Goal: Communication & Community: Answer question/provide support

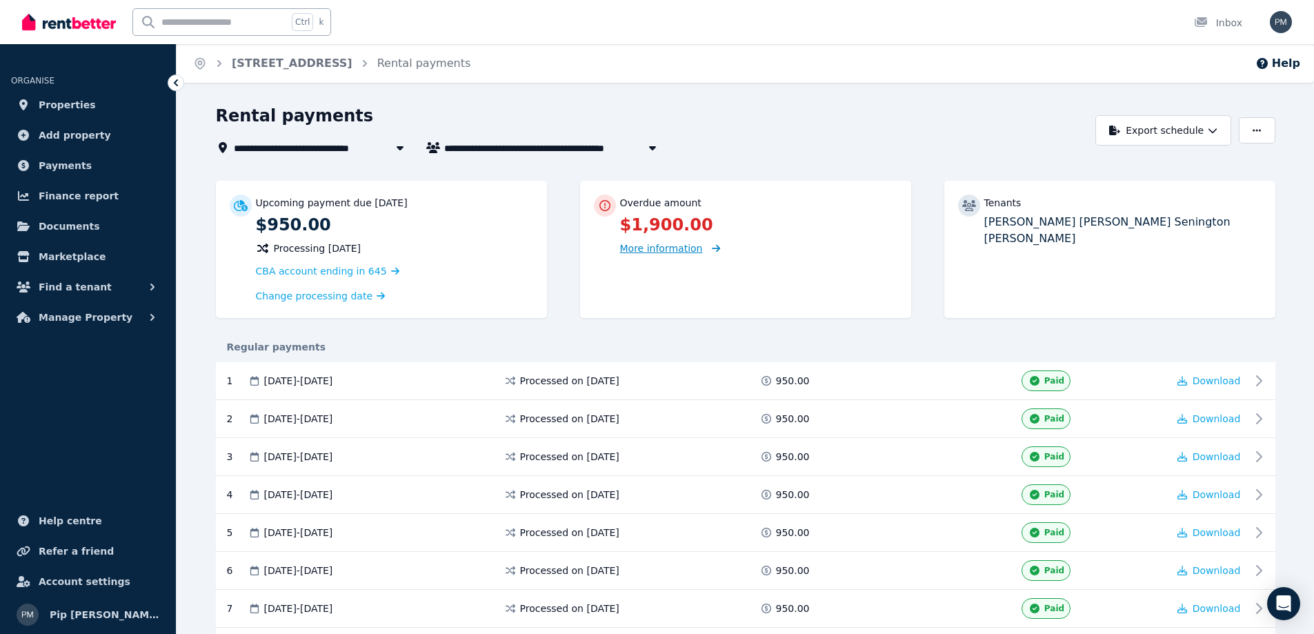
click at [695, 246] on span "More information" at bounding box center [670, 247] width 101 height 13
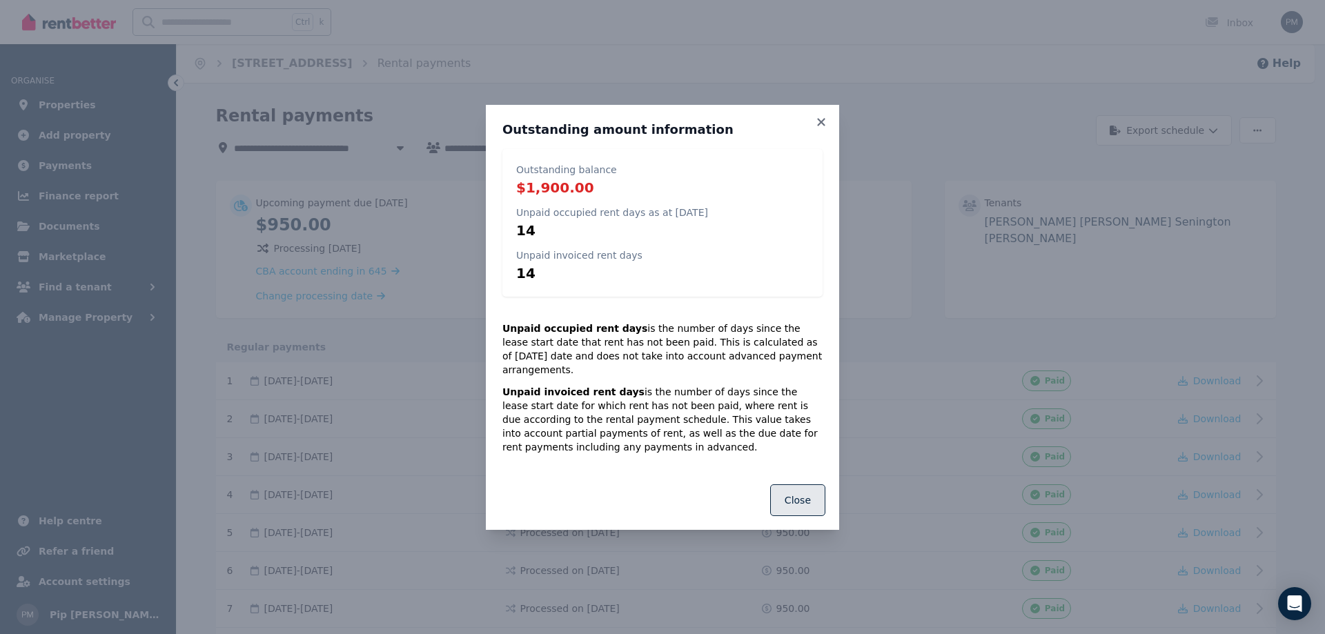
click at [811, 484] on button "Close" at bounding box center [797, 500] width 55 height 32
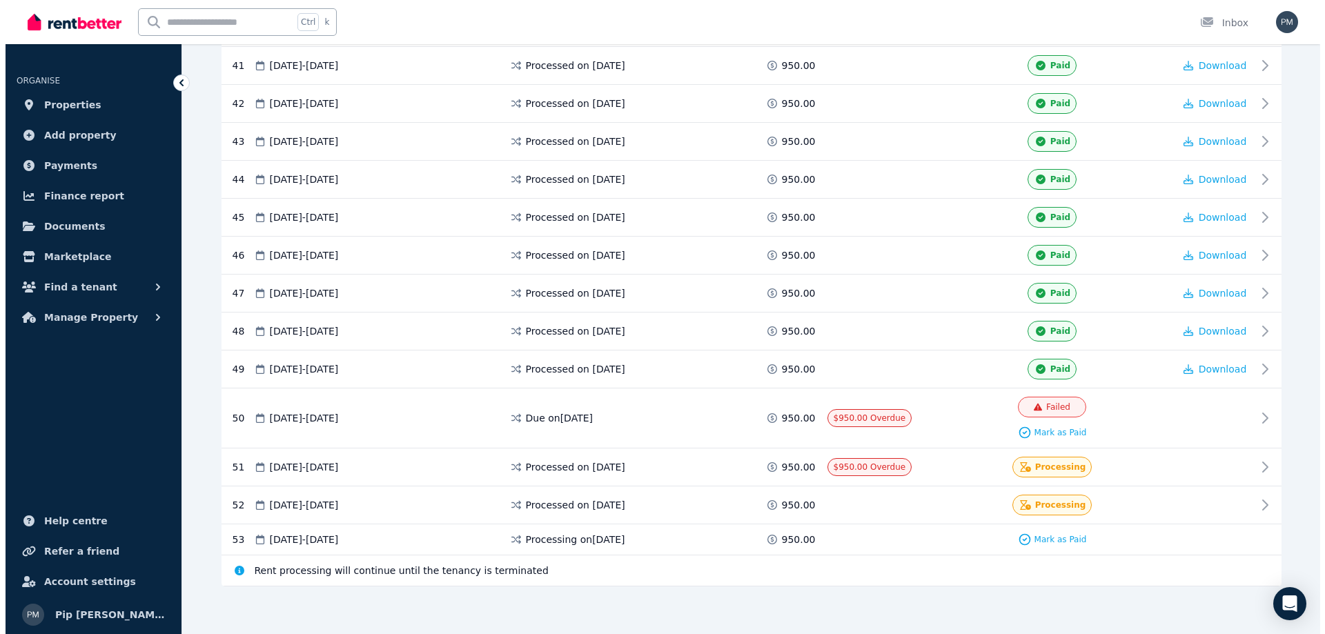
scroll to position [1834, 0]
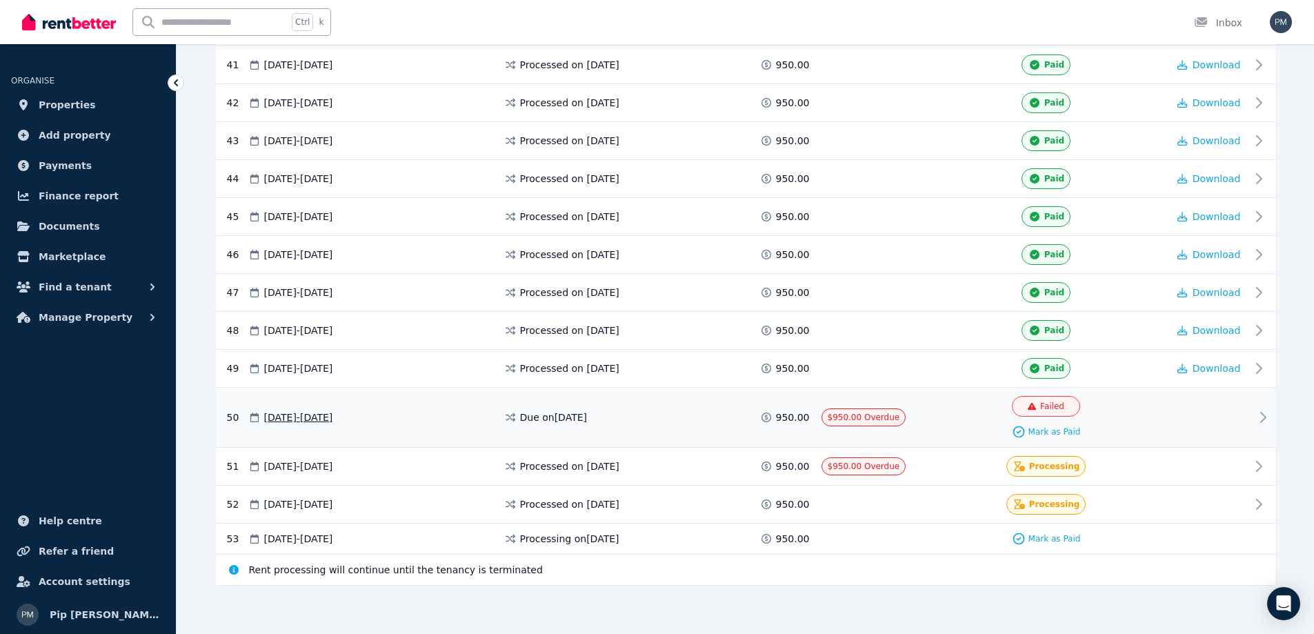
click at [1261, 409] on icon at bounding box center [1263, 417] width 17 height 17
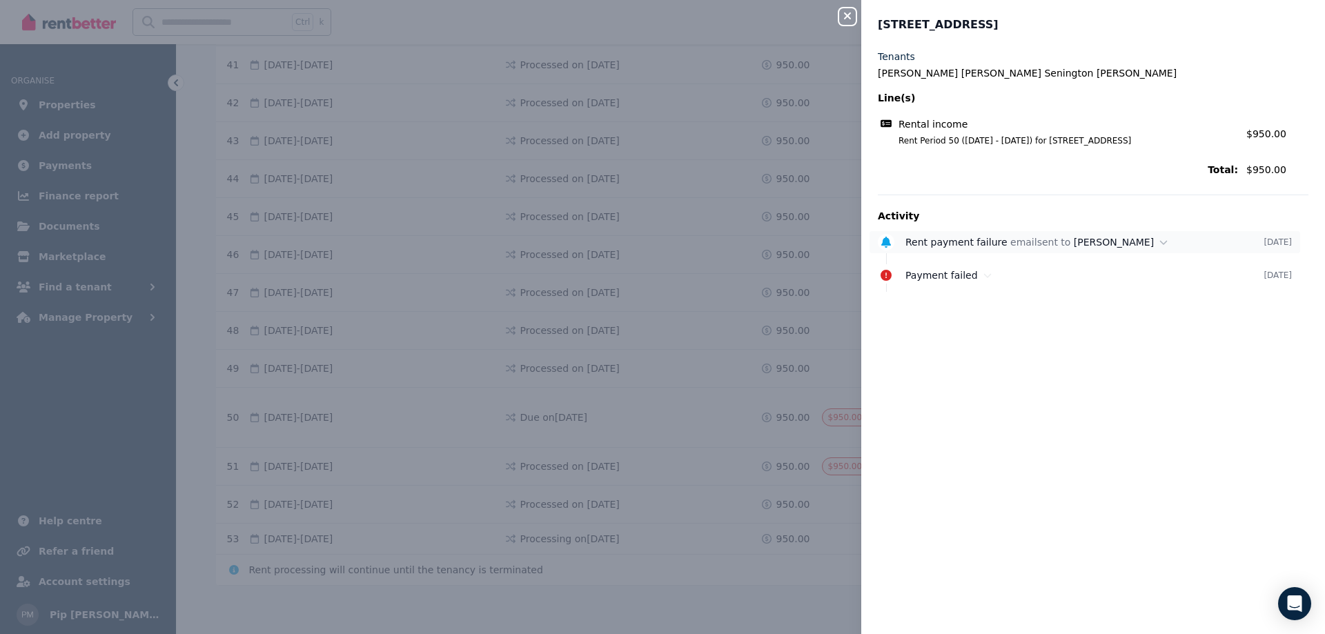
click at [931, 245] on span "Rent payment failure" at bounding box center [956, 242] width 102 height 11
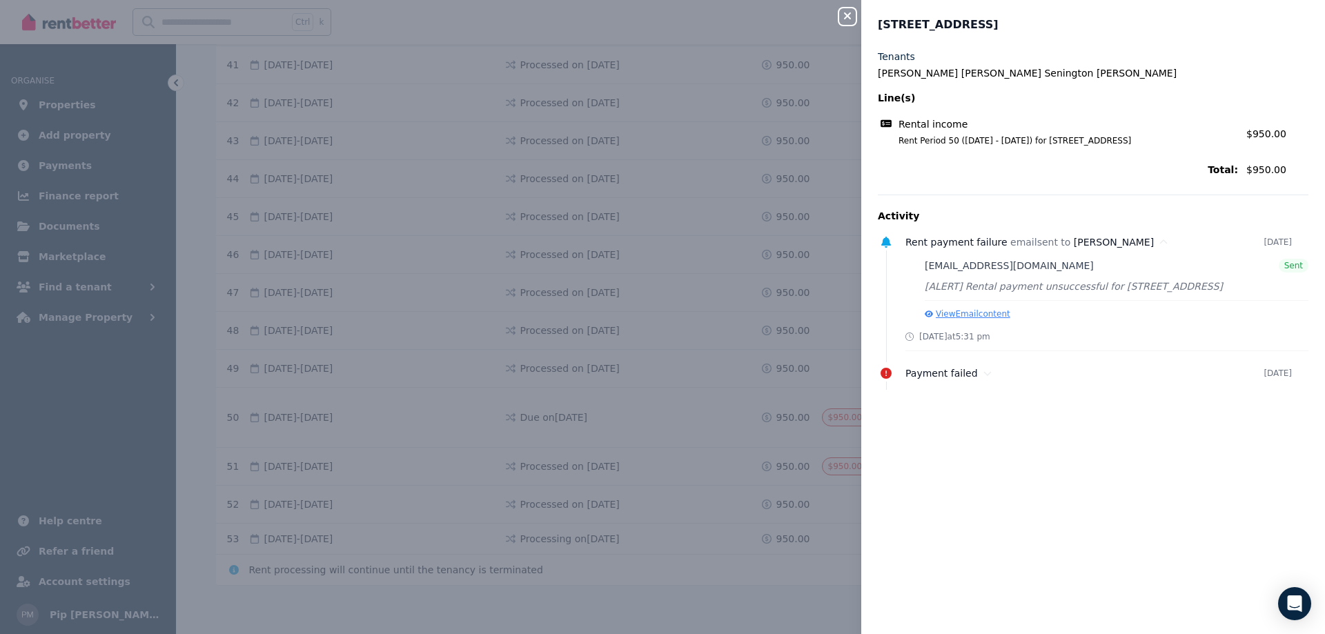
click at [954, 314] on button "View Email content" at bounding box center [968, 313] width 86 height 11
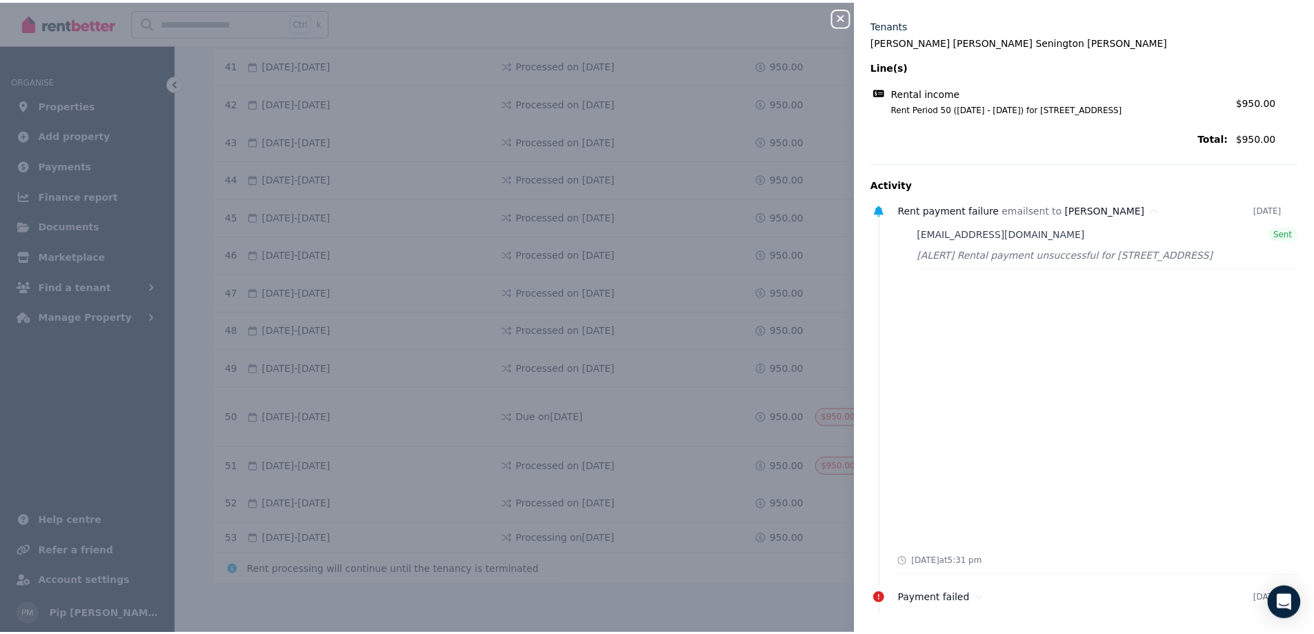
scroll to position [38, 0]
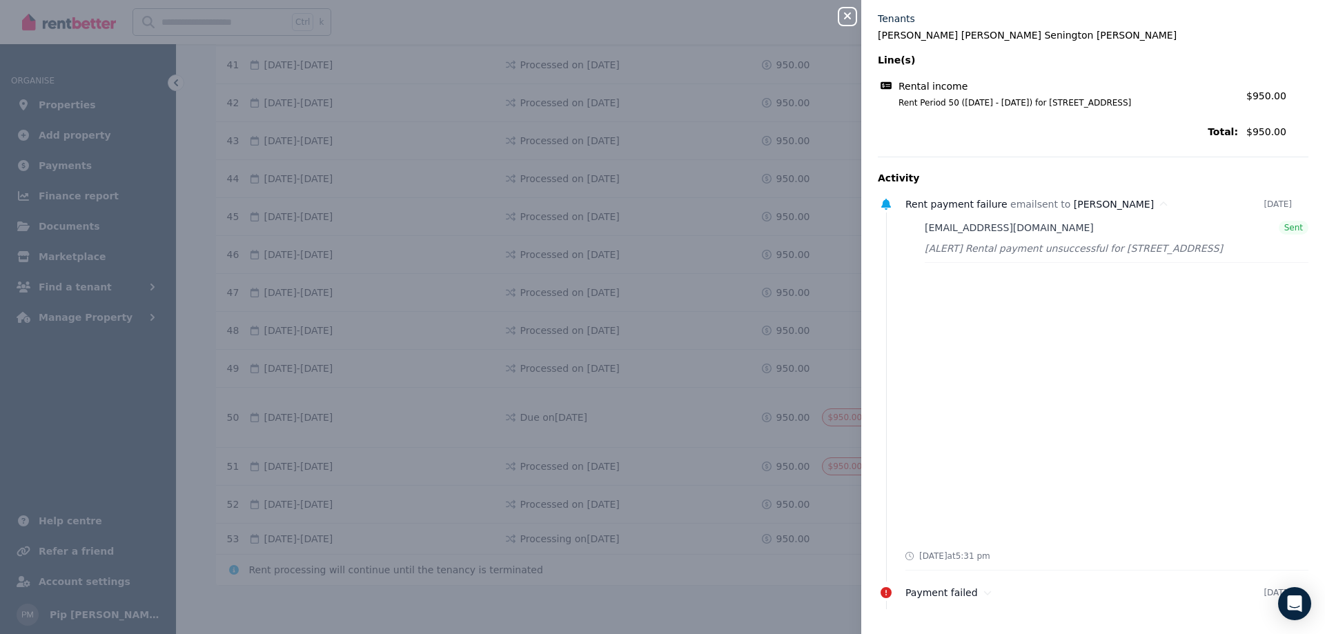
click at [806, 593] on div "Close panel [STREET_ADDRESS][GEOGRAPHIC_DATA] Tenants [PERSON_NAME] [PERSON_NAM…" at bounding box center [662, 317] width 1325 height 634
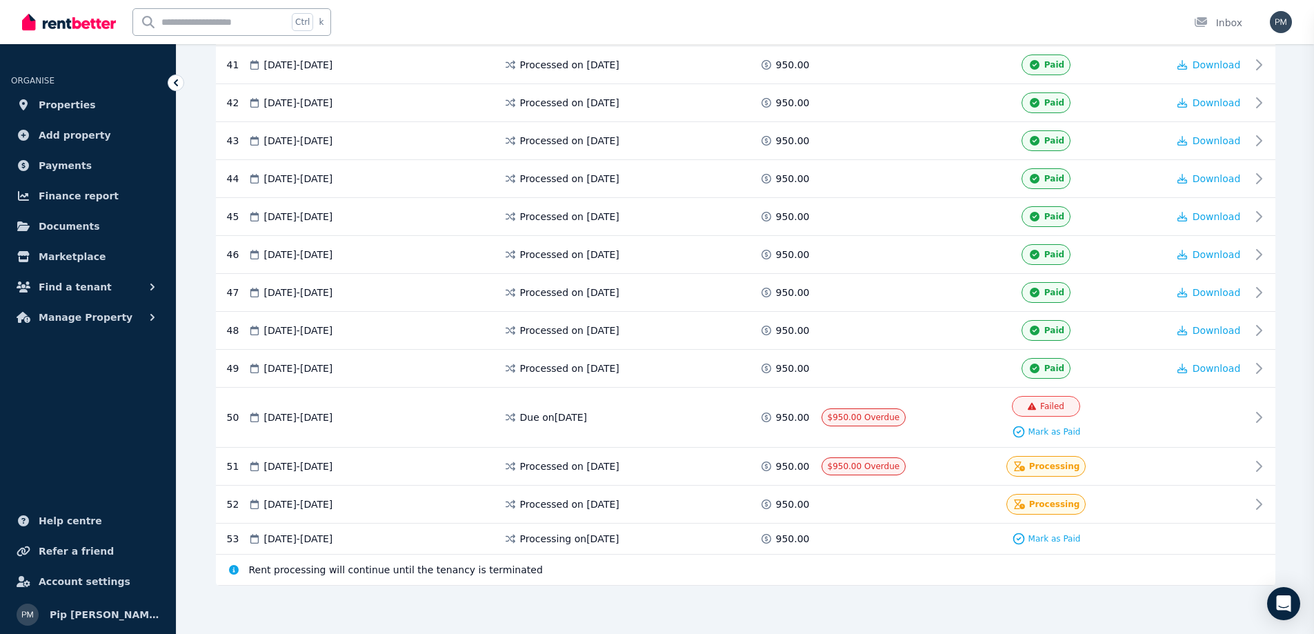
scroll to position [0, 0]
click at [355, 437] on div "50 [DATE] - [DATE] Due on [DATE] 950.00 $950.00 Overdue Failed Mark as Paid" at bounding box center [746, 418] width 1060 height 60
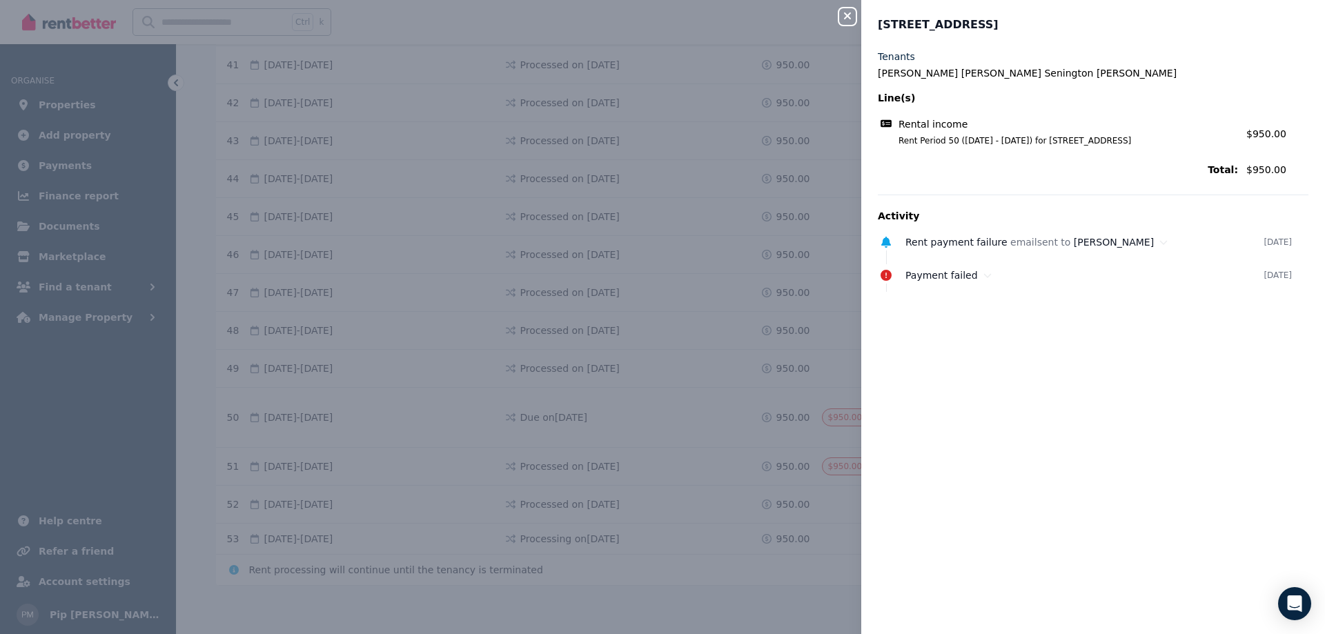
click at [849, 11] on icon "button" at bounding box center [847, 15] width 17 height 11
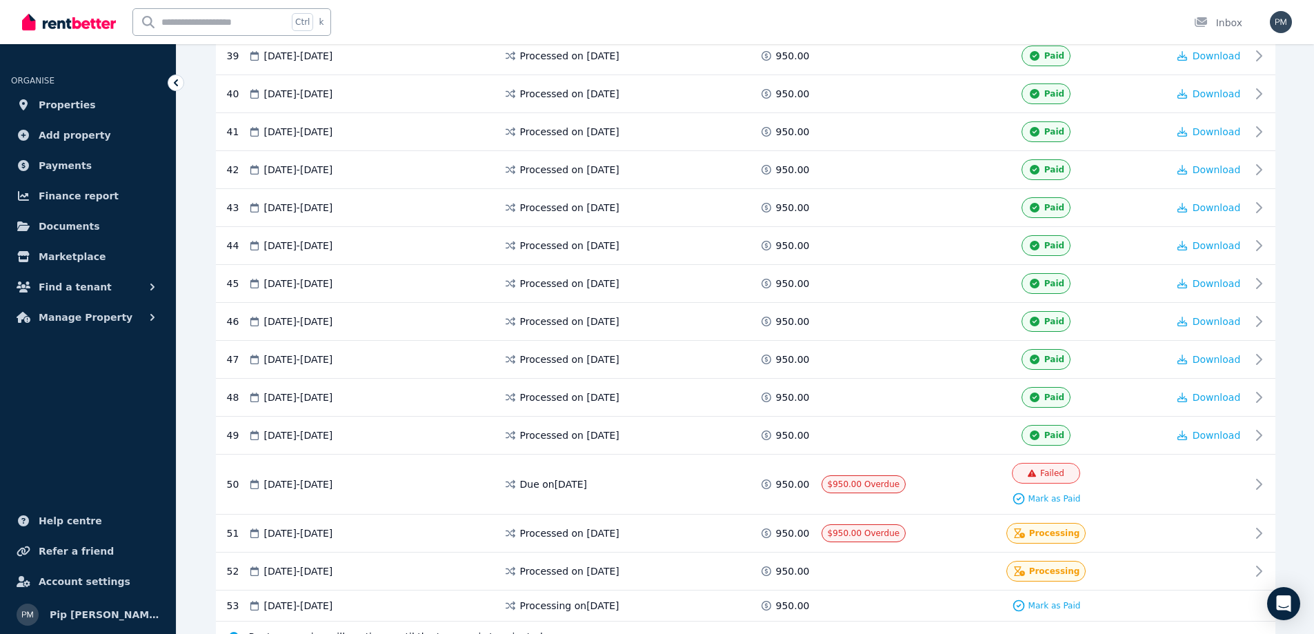
scroll to position [1834, 0]
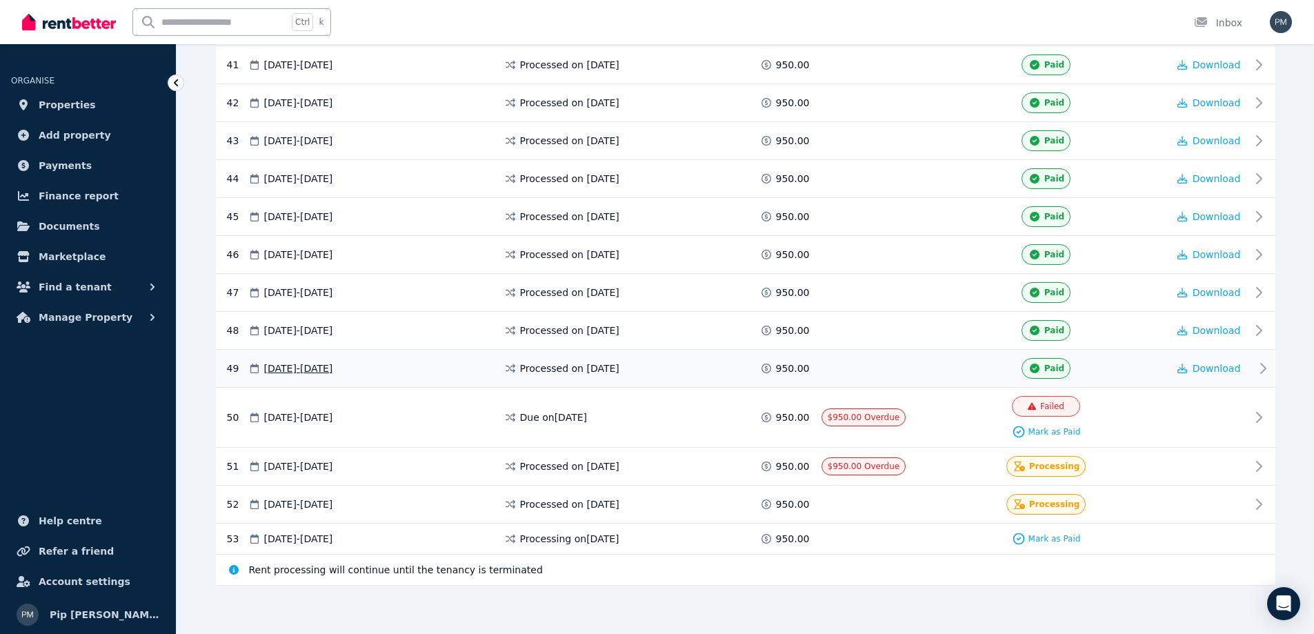
click at [1209, 377] on div "Download" at bounding box center [1209, 368] width 83 height 21
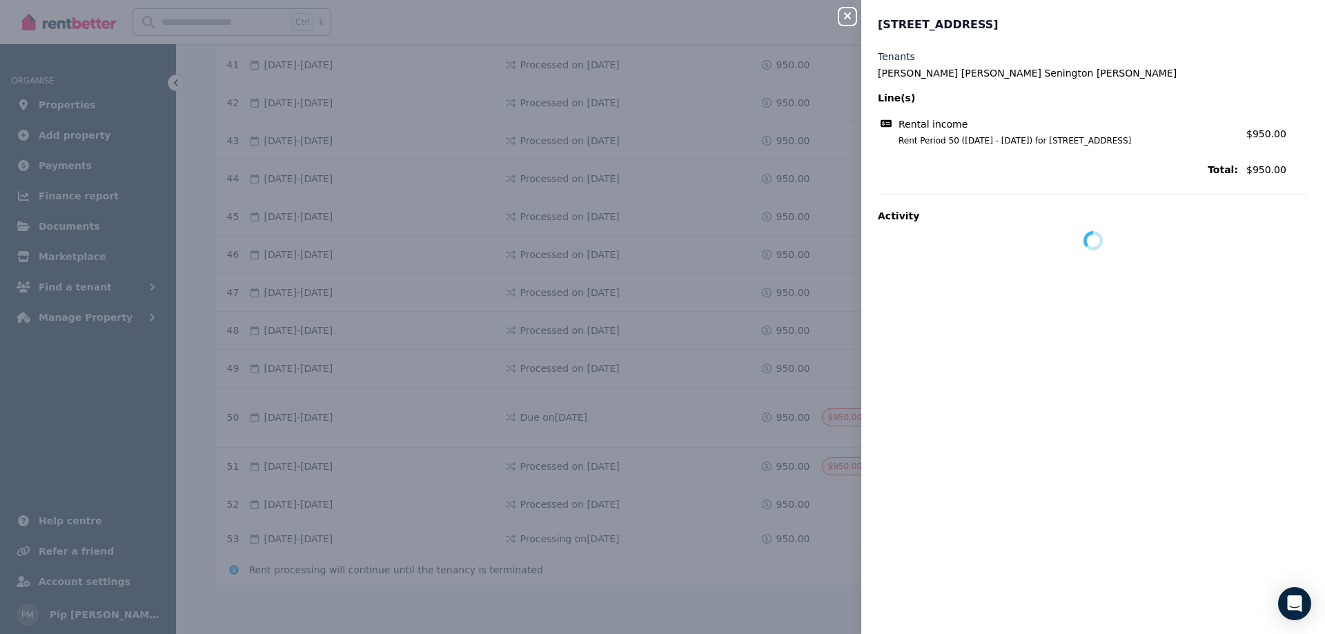
click at [1207, 368] on div "Tenants [PERSON_NAME] [PERSON_NAME] [PERSON_NAME] Line(s) Rental income Rent Pe…" at bounding box center [1093, 334] width 464 height 568
click at [422, 239] on div "Close panel [STREET_ADDRESS], Avoca Beach Tenants [PERSON_NAME] [PERSON_NAME] […" at bounding box center [662, 317] width 1325 height 634
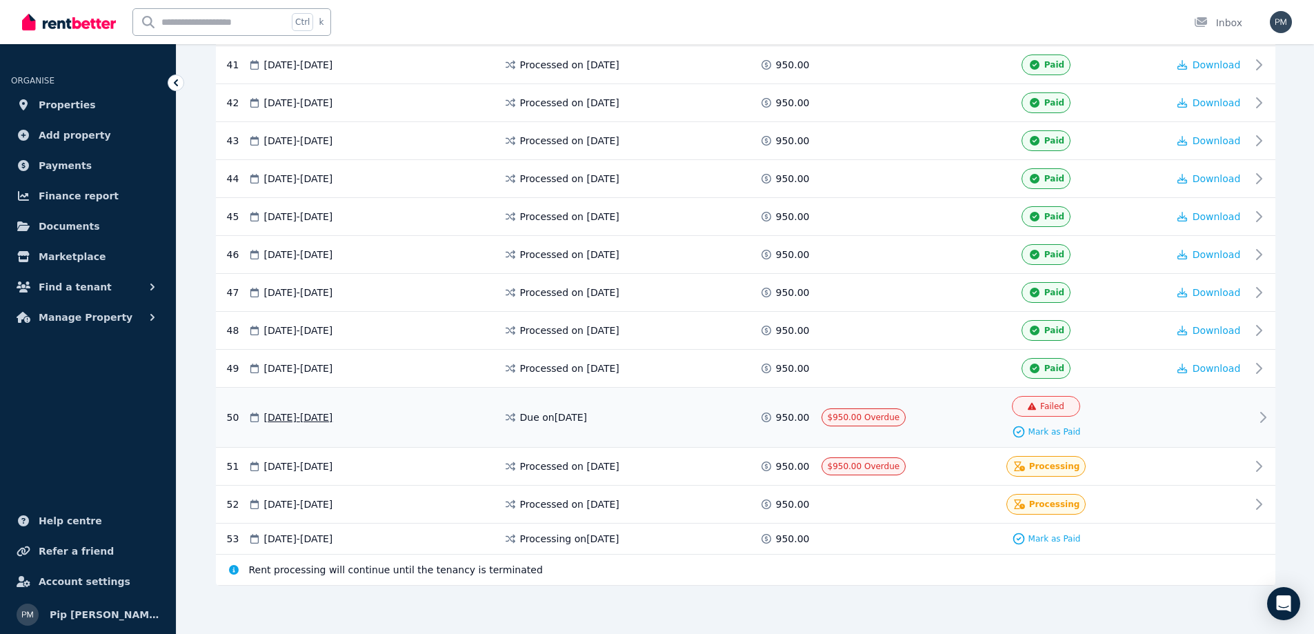
click at [1257, 407] on div "50 [DATE] - [DATE] Due on [DATE] 950.00 $950.00 Overdue Failed Mark as Paid" at bounding box center [746, 418] width 1060 height 60
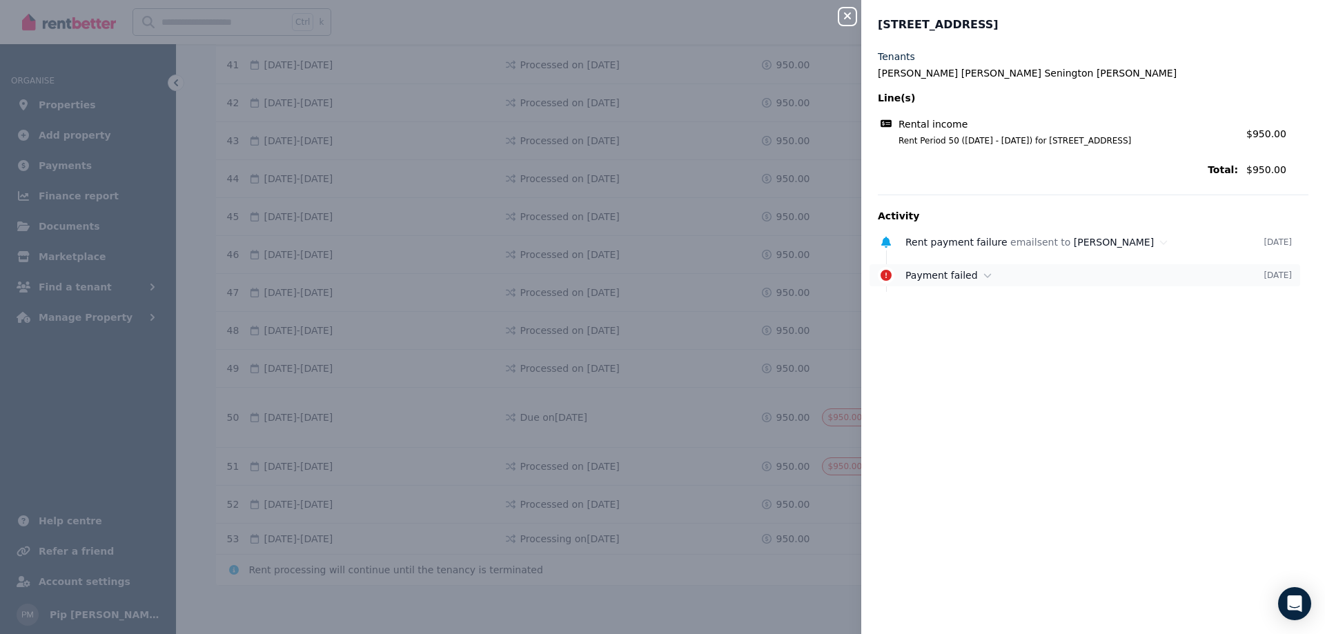
click at [958, 273] on span "Payment failed" at bounding box center [941, 275] width 72 height 11
click at [974, 314] on span "[DATE] 9:39 pm" at bounding box center [954, 319] width 71 height 11
click at [846, 14] on icon "button" at bounding box center [847, 15] width 7 height 7
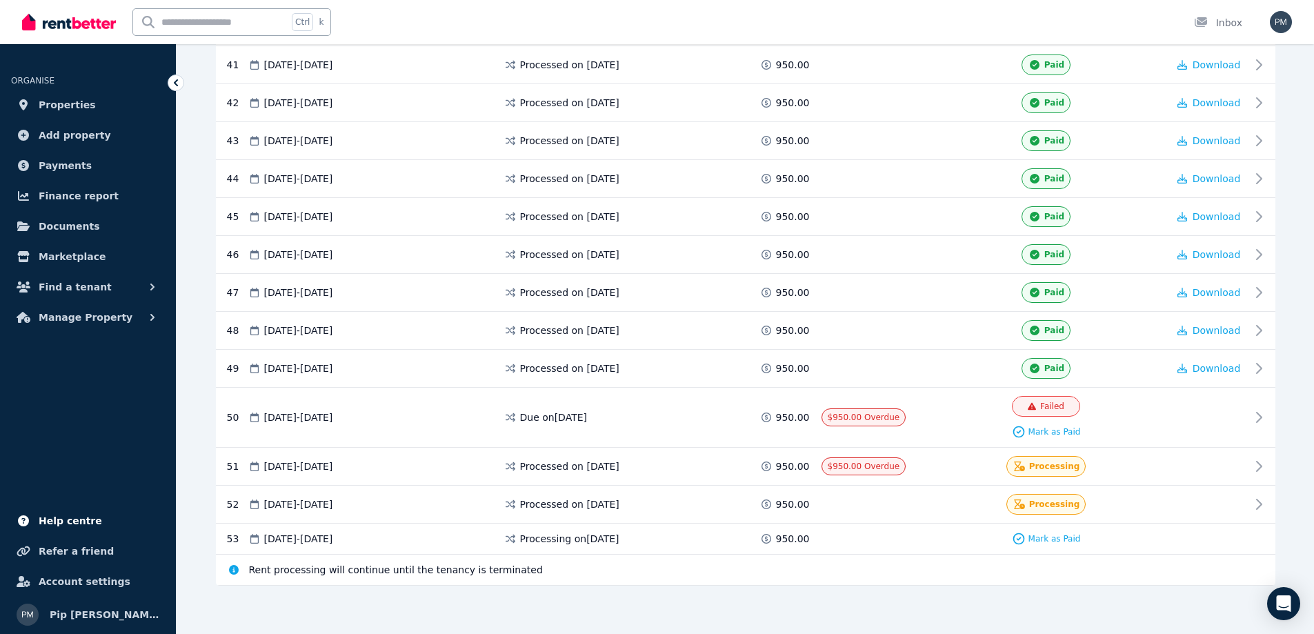
click at [102, 520] on link "Help centre" at bounding box center [88, 521] width 154 height 28
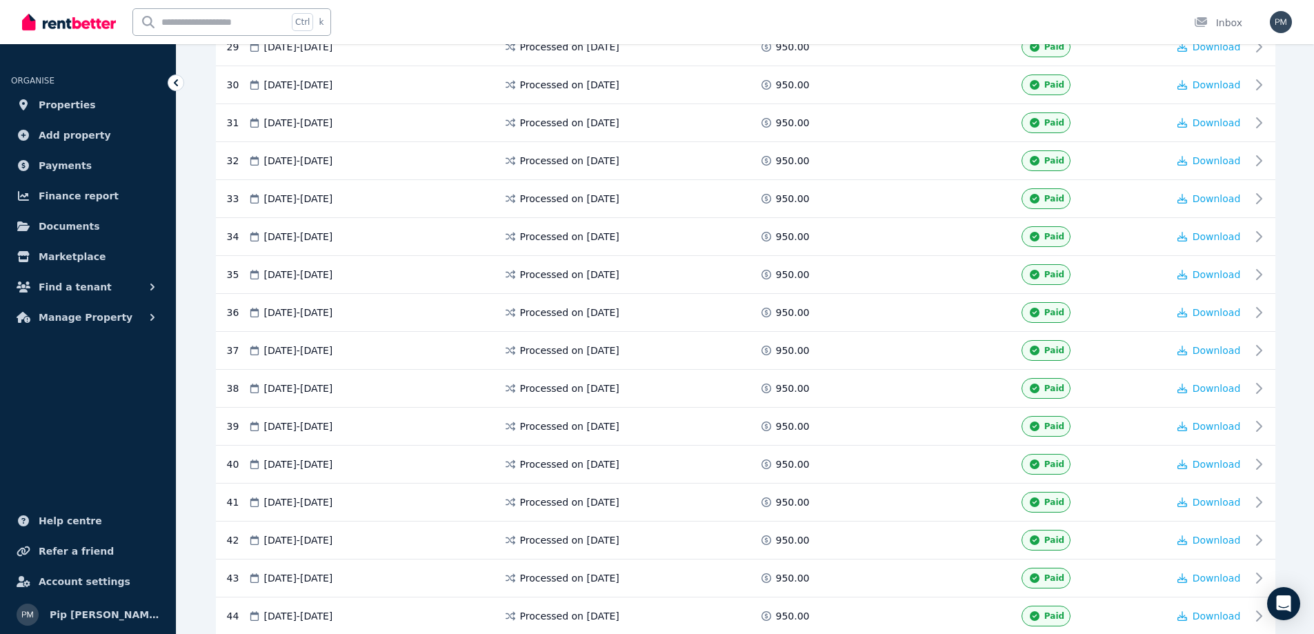
scroll to position [1213, 0]
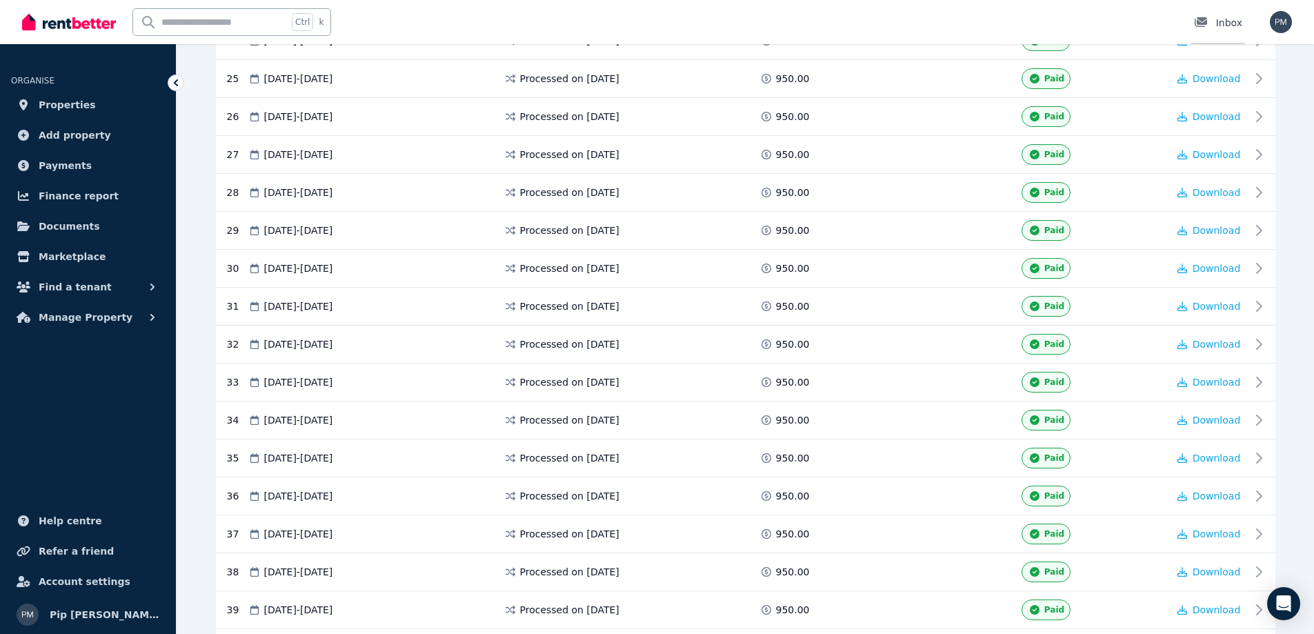
click at [1230, 30] on link "Inbox" at bounding box center [1219, 22] width 54 height 44
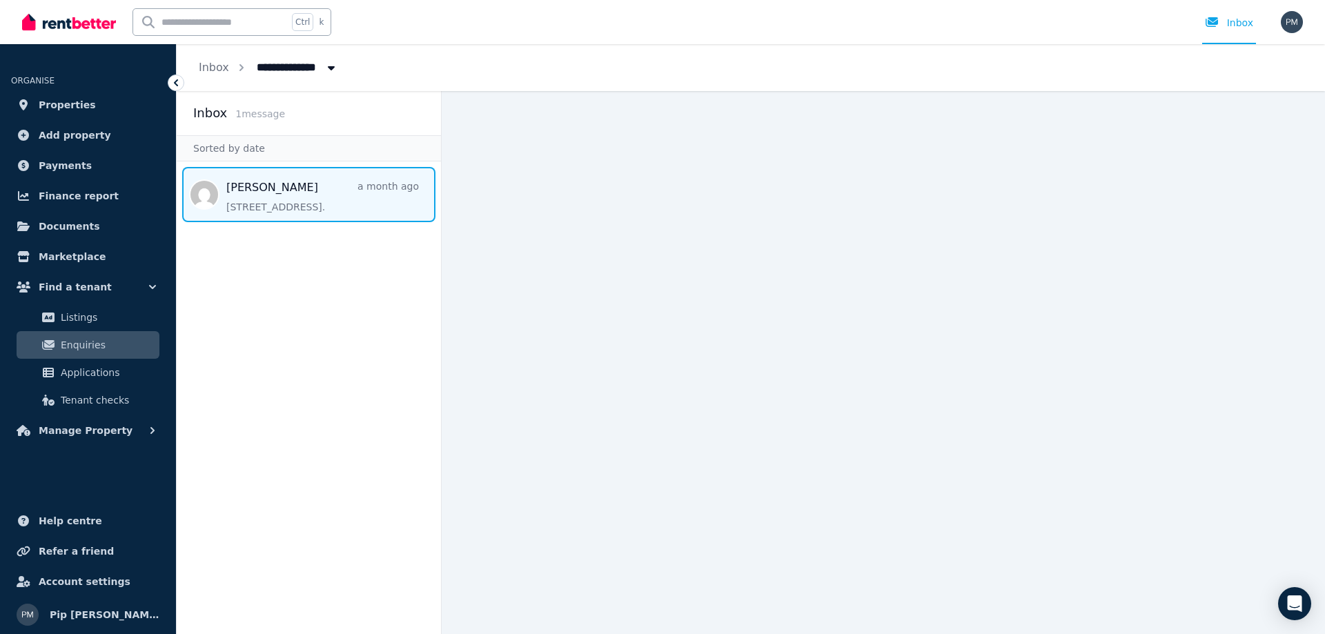
click at [320, 186] on span "Message list" at bounding box center [309, 194] width 264 height 55
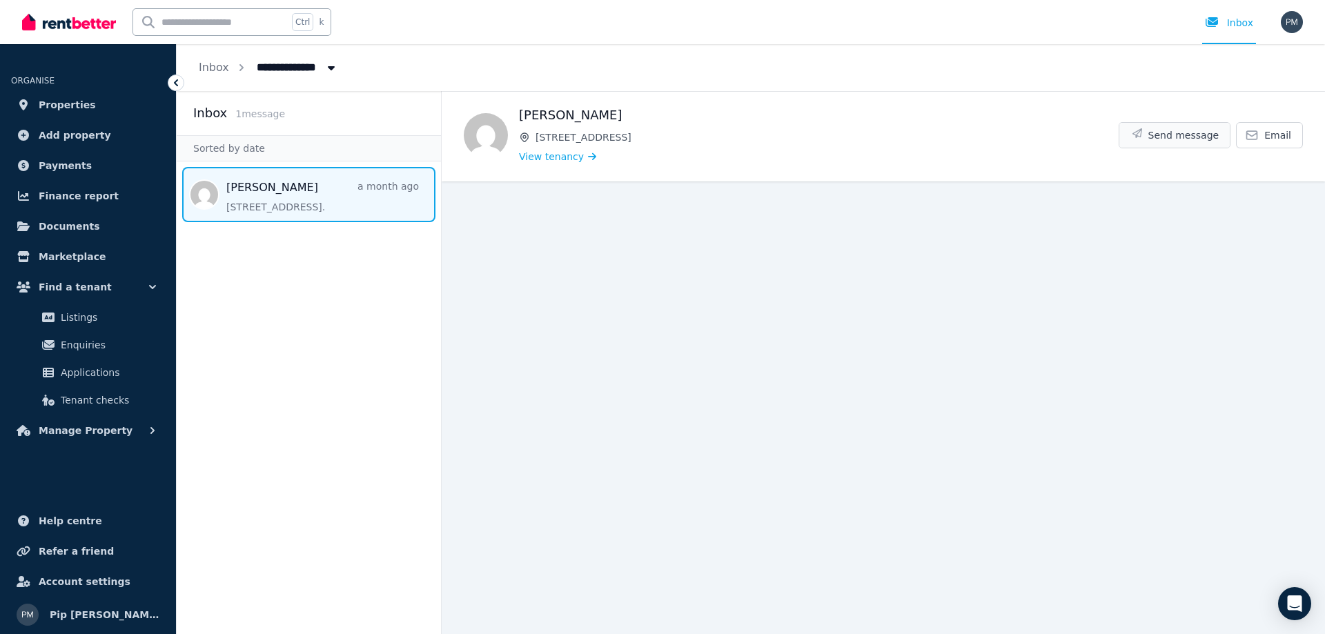
click at [1166, 131] on span "Send message" at bounding box center [1183, 135] width 71 height 14
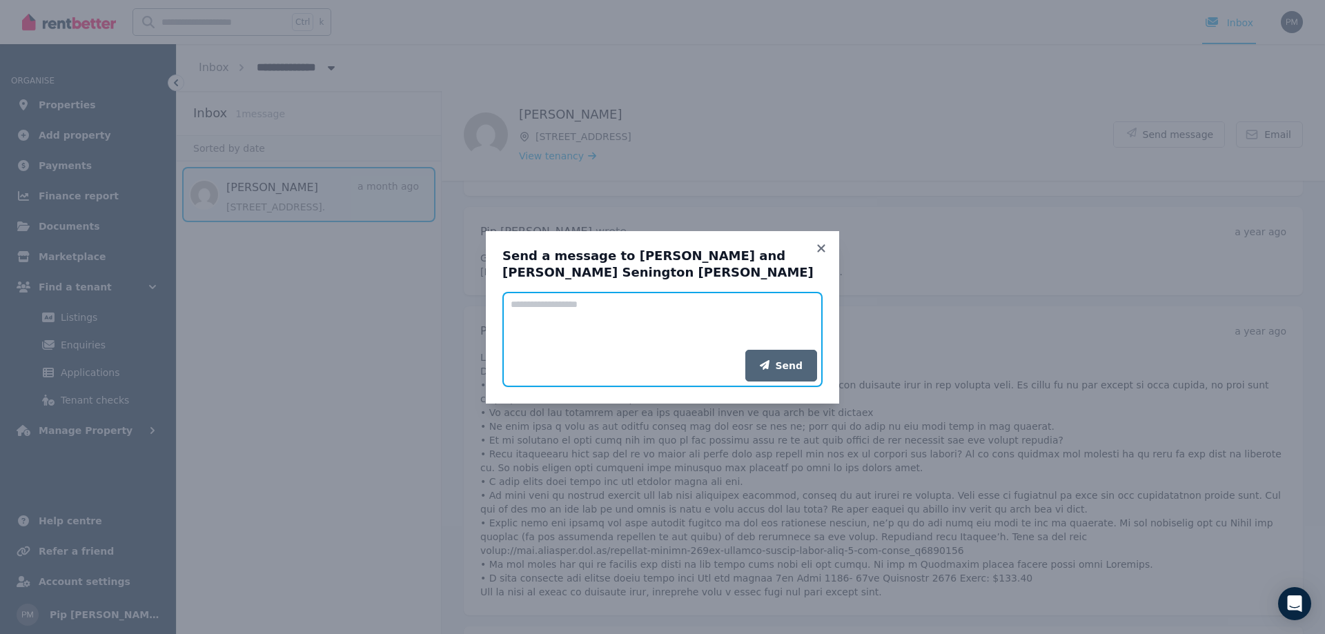
click at [573, 333] on textarea "Add your message" at bounding box center [662, 321] width 320 height 58
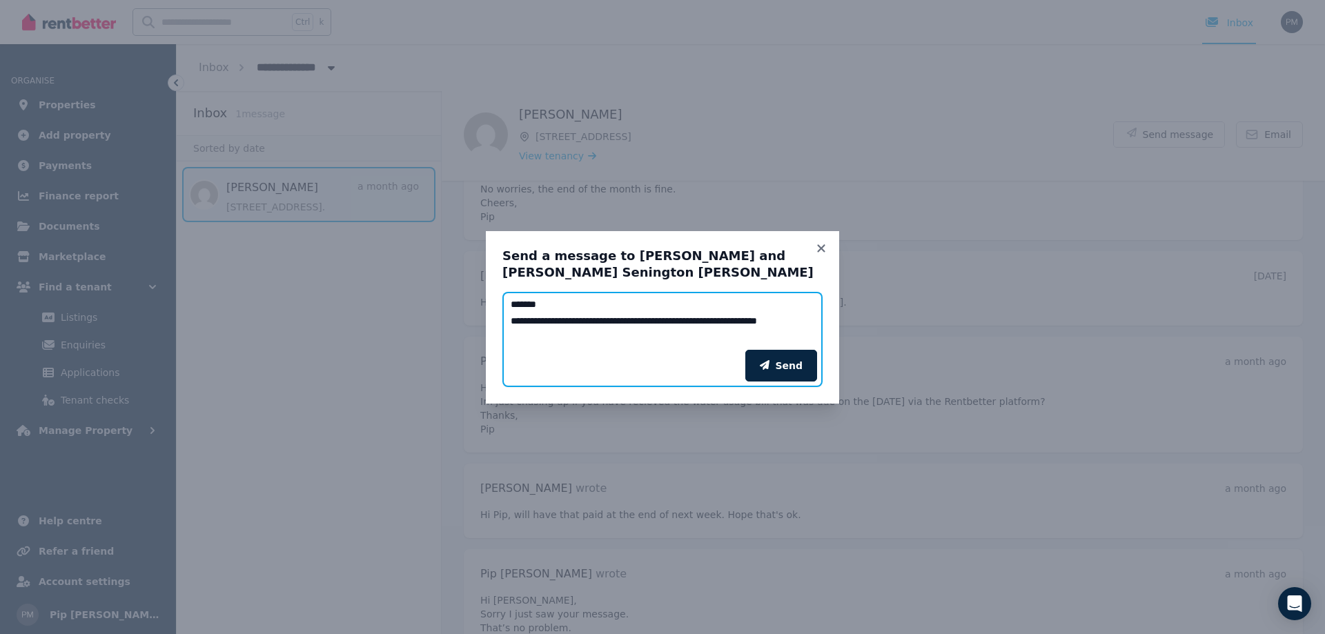
click at [747, 319] on textarea "**********" at bounding box center [662, 321] width 320 height 58
click at [600, 336] on textarea "**********" at bounding box center [662, 321] width 320 height 58
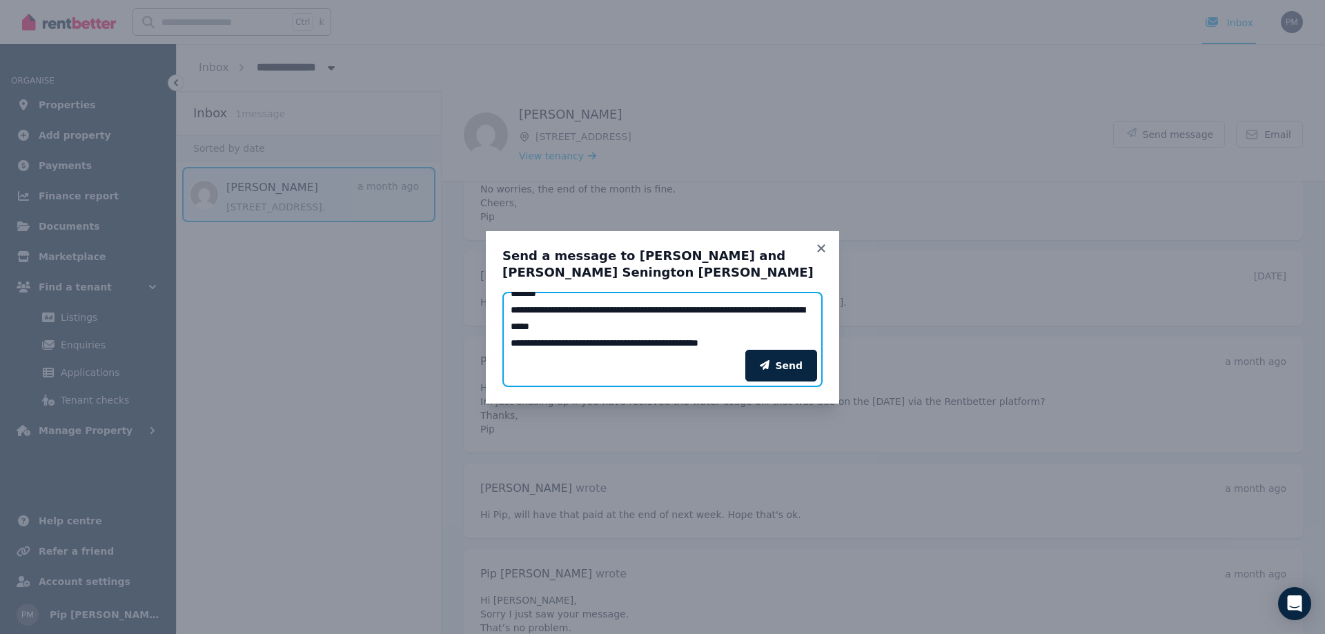
click at [620, 339] on textarea "**********" at bounding box center [662, 321] width 320 height 58
click at [618, 341] on textarea "**********" at bounding box center [662, 321] width 320 height 58
type textarea "**********"
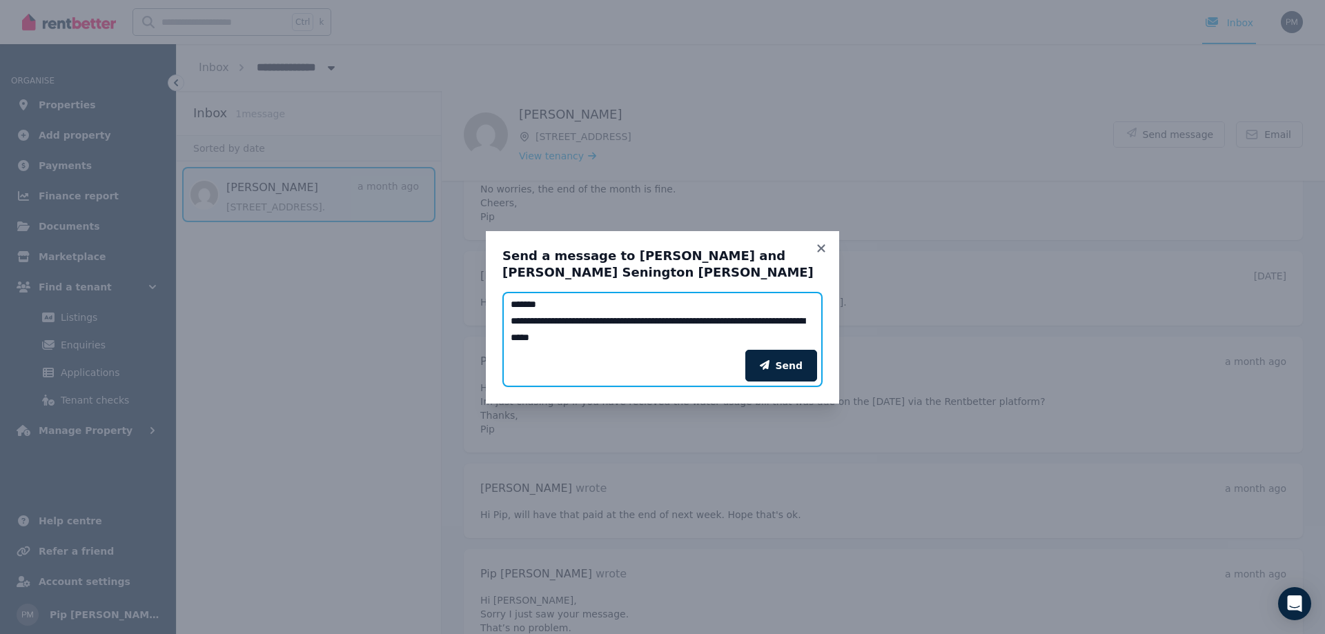
scroll to position [17, 0]
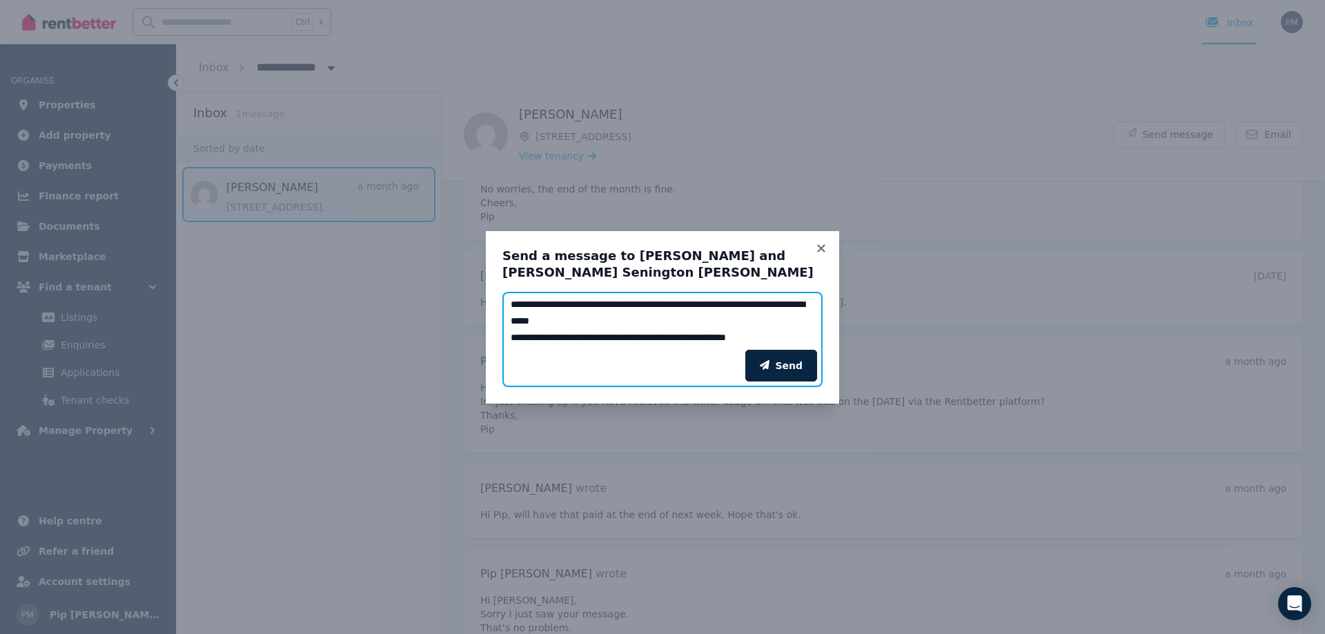
drag, startPoint x: 508, startPoint y: 295, endPoint x: 962, endPoint y: 504, distance: 500.1
click at [962, 504] on div "**********" at bounding box center [662, 317] width 1325 height 634
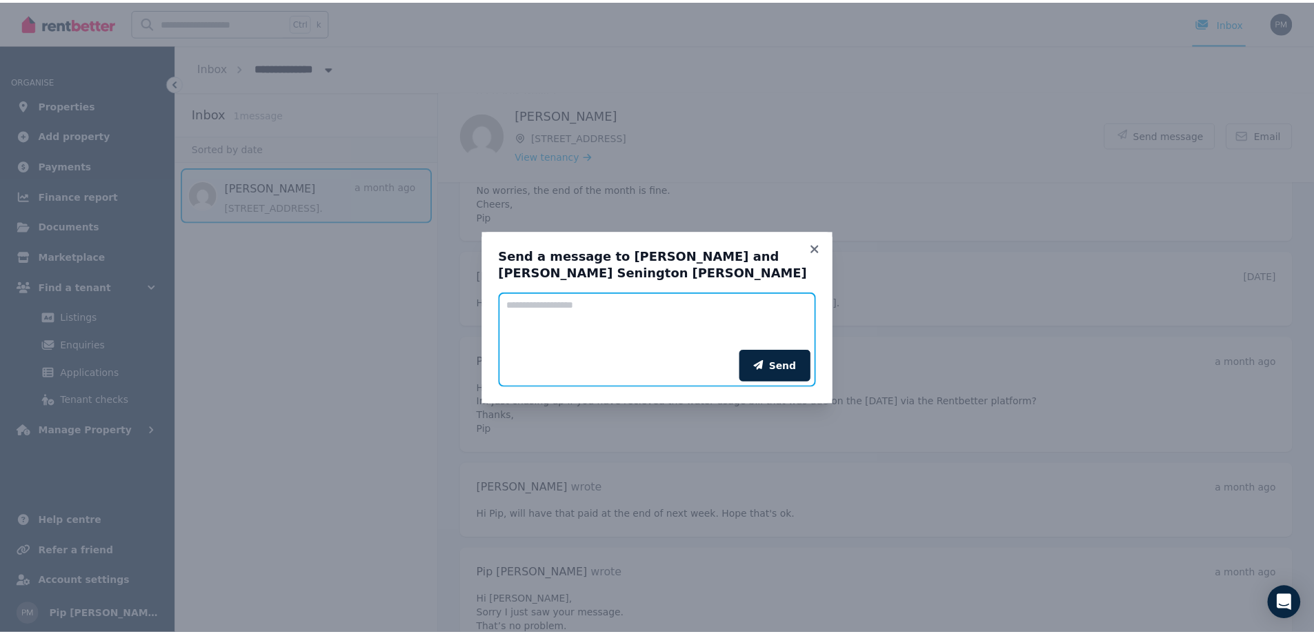
scroll to position [0, 0]
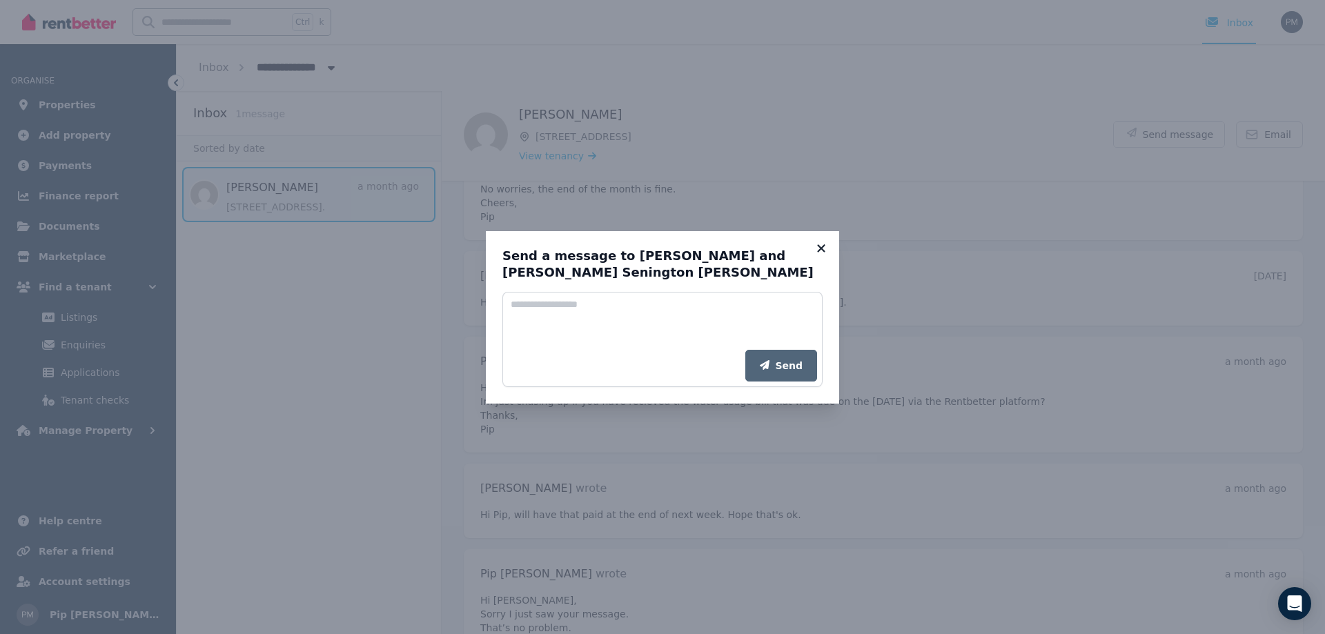
click at [827, 249] on icon at bounding box center [821, 248] width 14 height 12
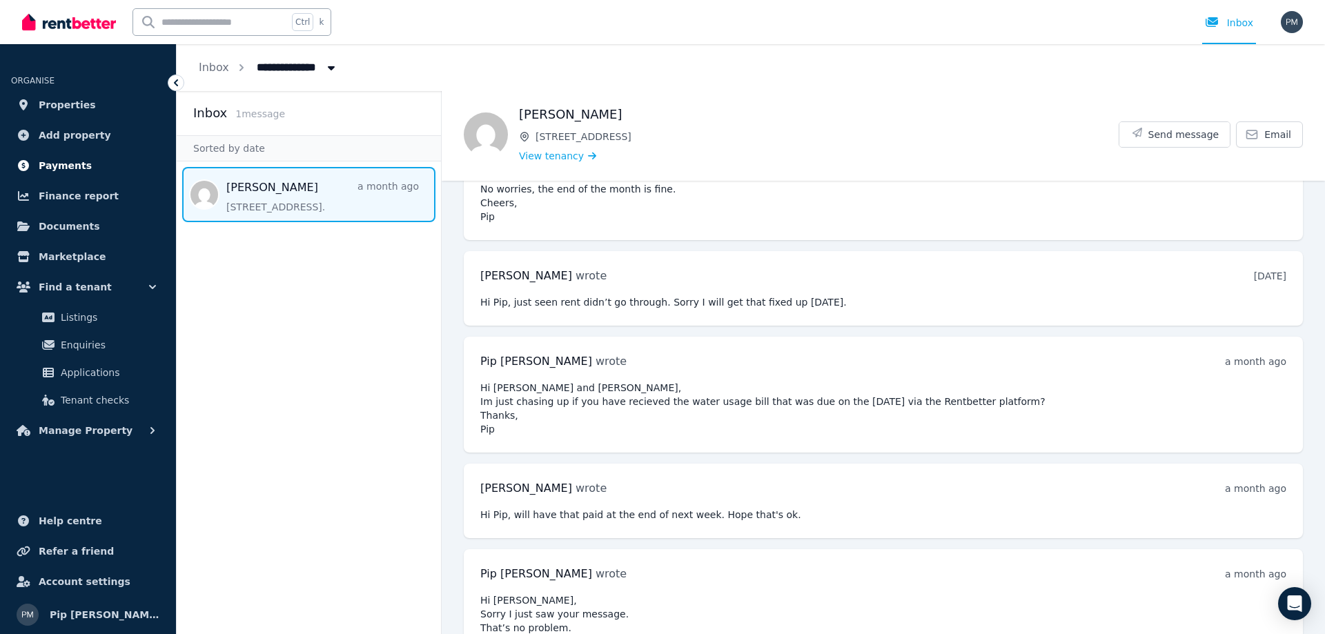
click at [61, 166] on span "Payments" at bounding box center [65, 165] width 53 height 17
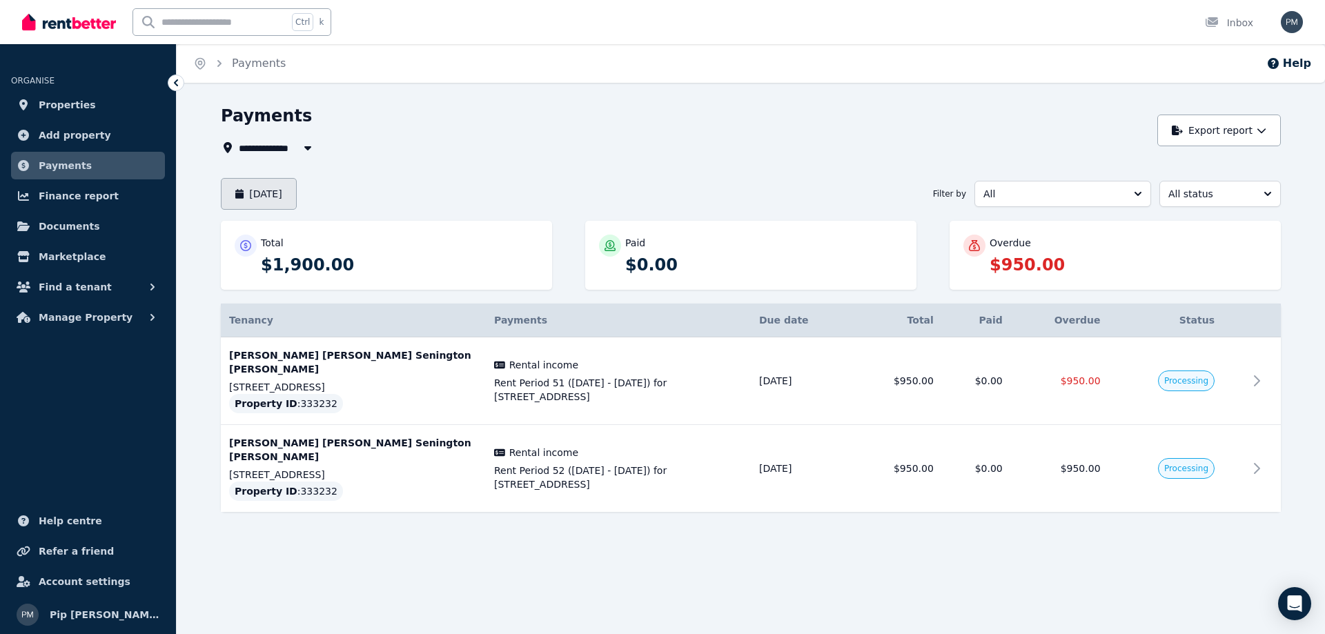
click at [277, 195] on button "[DATE]" at bounding box center [259, 194] width 76 height 32
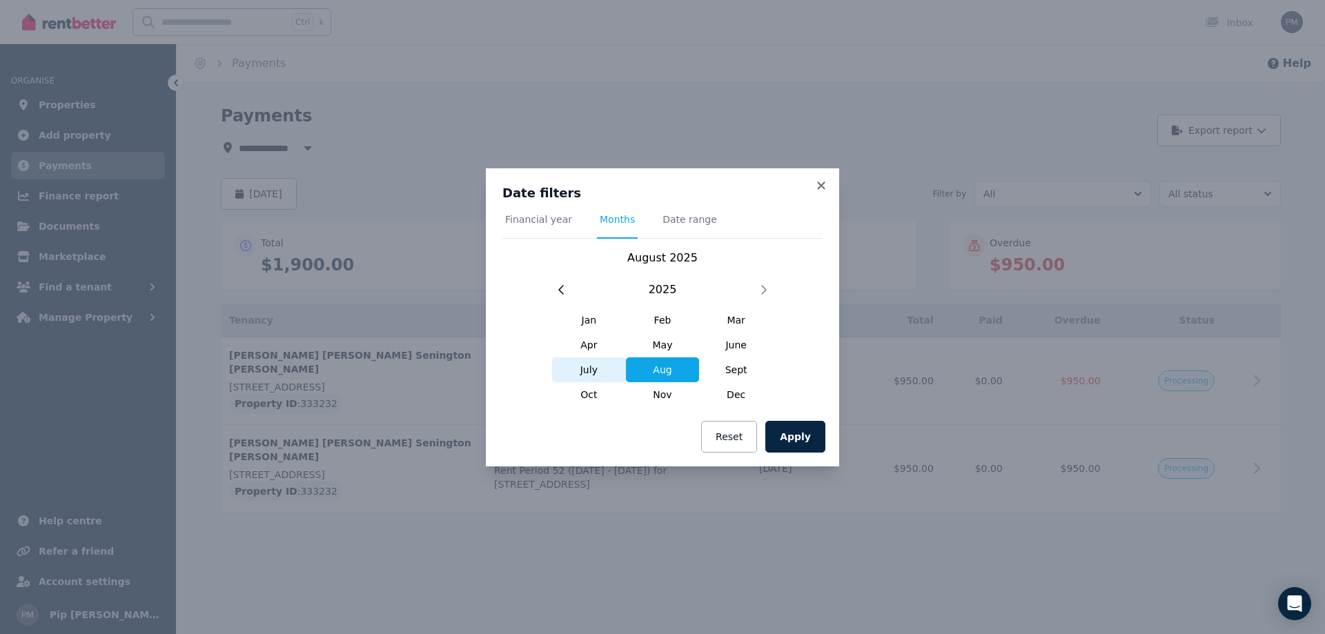
click at [593, 373] on span "July" at bounding box center [589, 369] width 74 height 25
click at [787, 439] on button "Apply" at bounding box center [795, 437] width 60 height 32
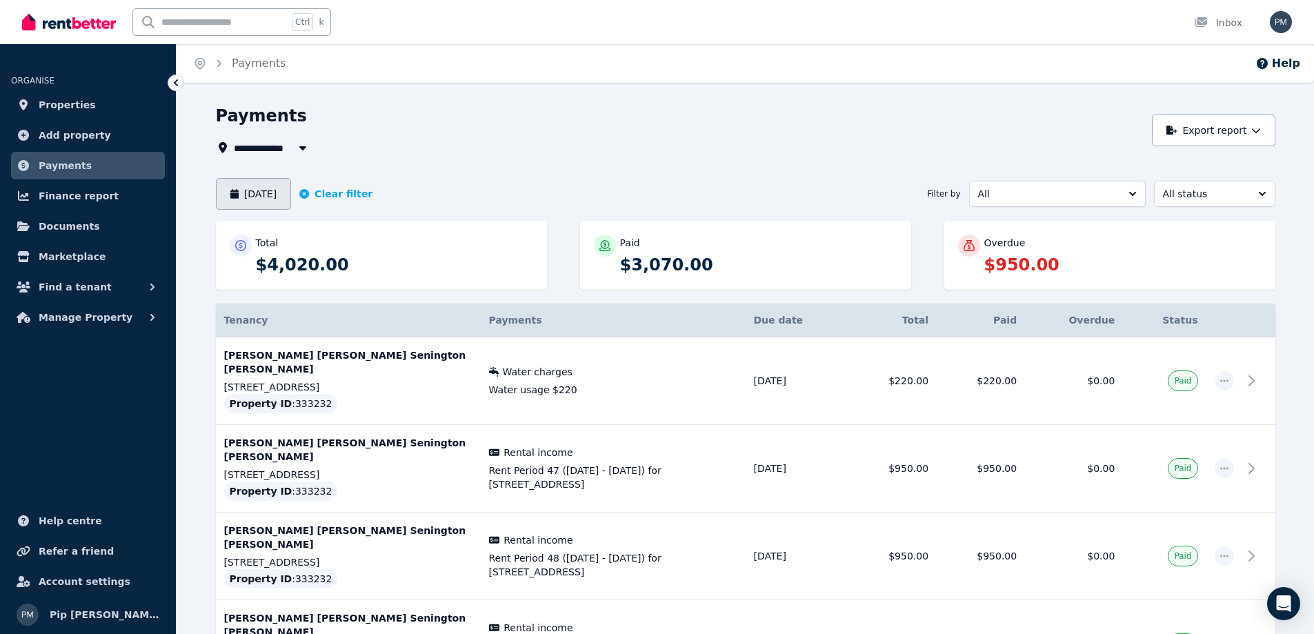
click at [270, 184] on button "[DATE]" at bounding box center [254, 194] width 76 height 32
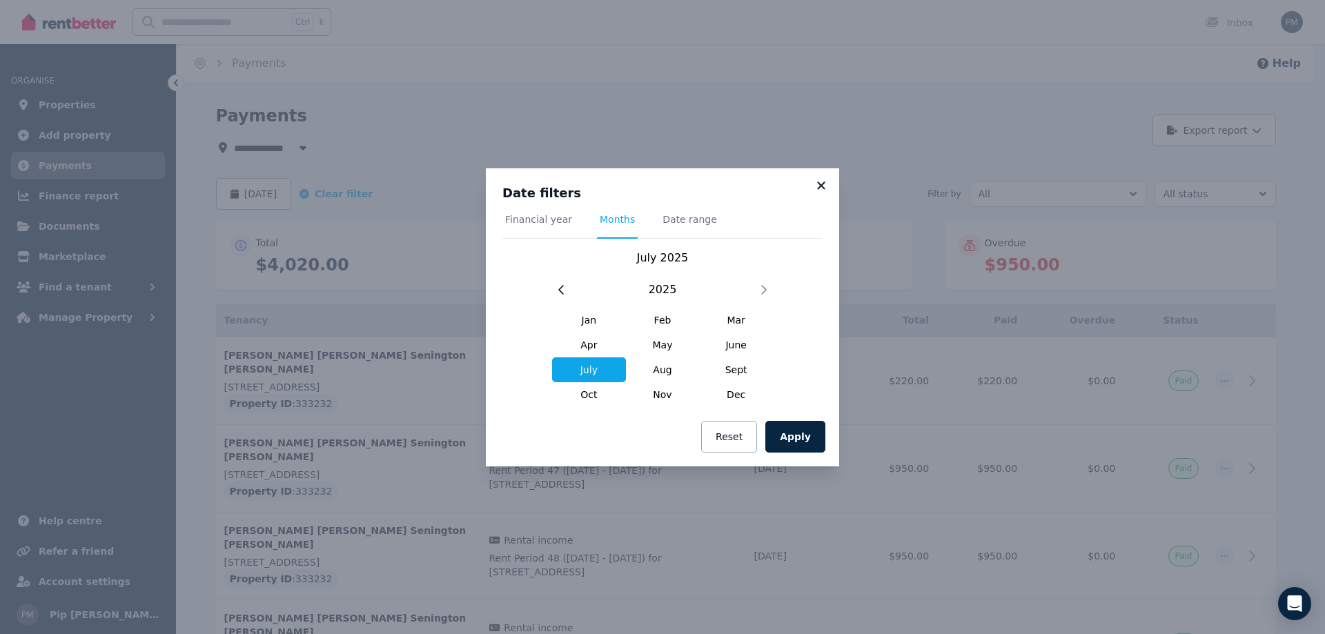
click at [825, 187] on icon at bounding box center [821, 185] width 14 height 12
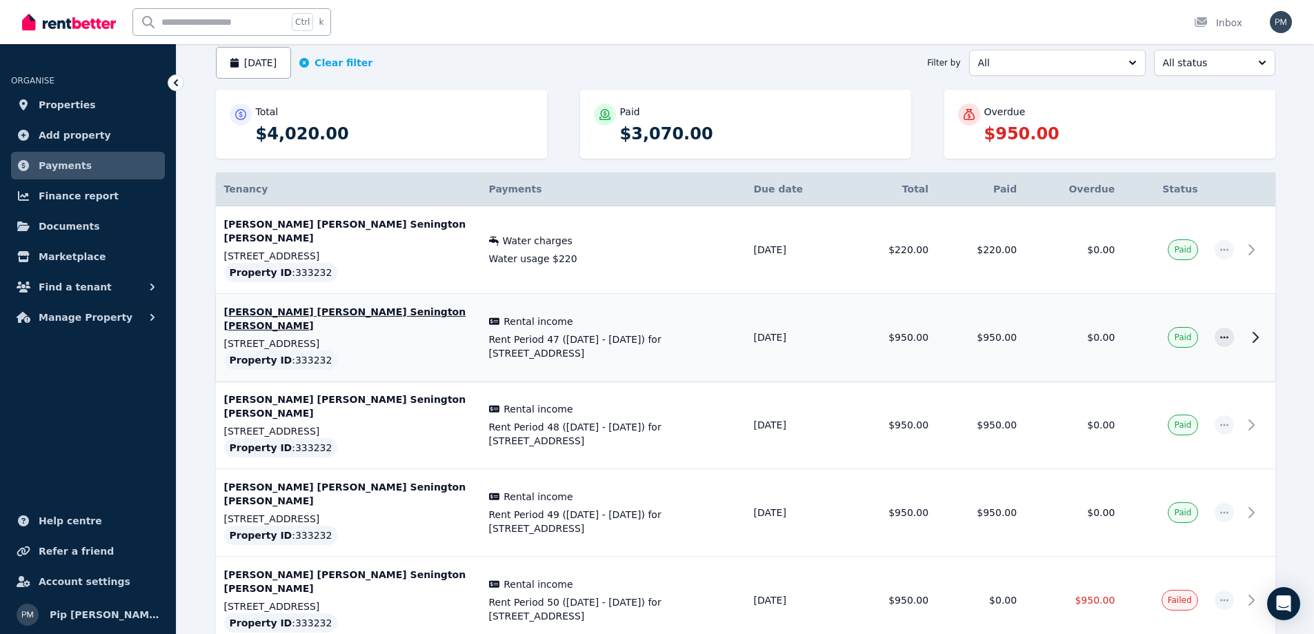
scroll to position [146, 0]
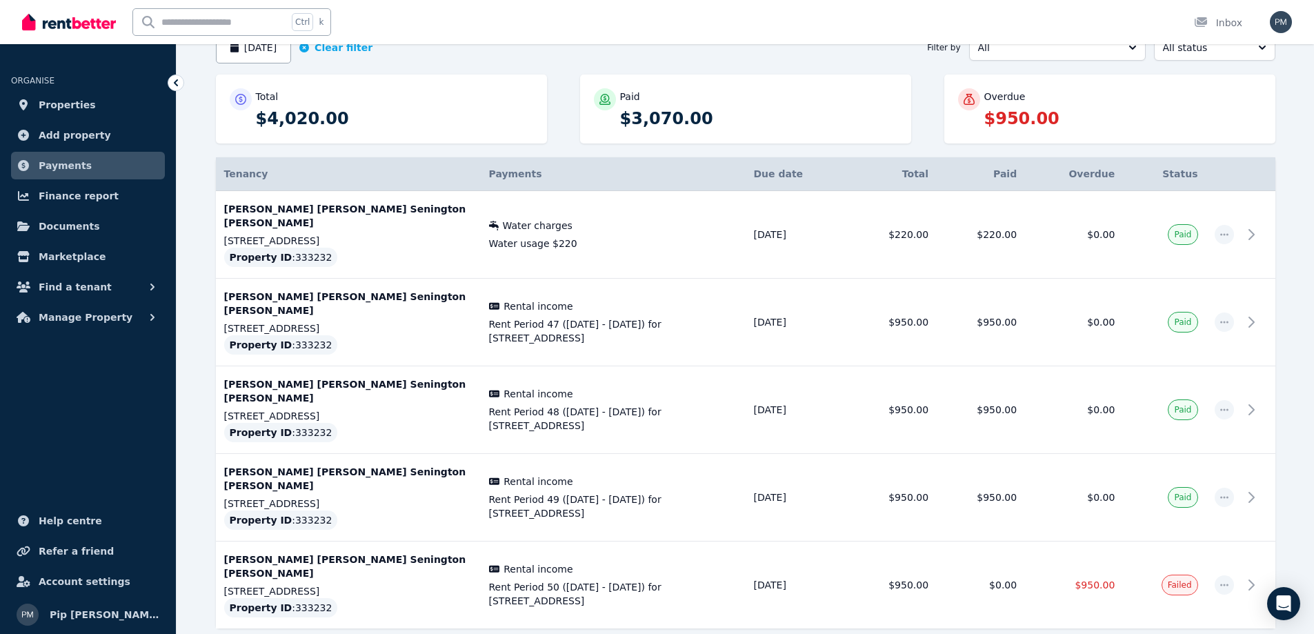
click at [92, 168] on link "Payments" at bounding box center [88, 166] width 154 height 28
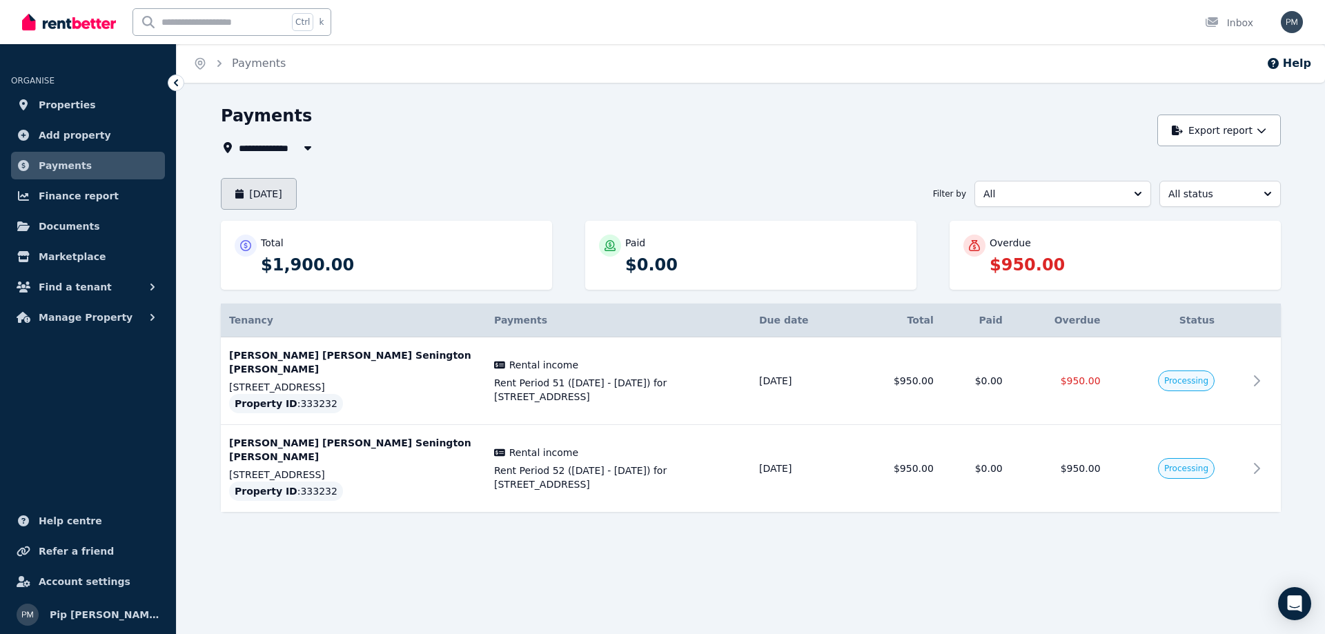
click at [297, 184] on button "[DATE]" at bounding box center [259, 194] width 76 height 32
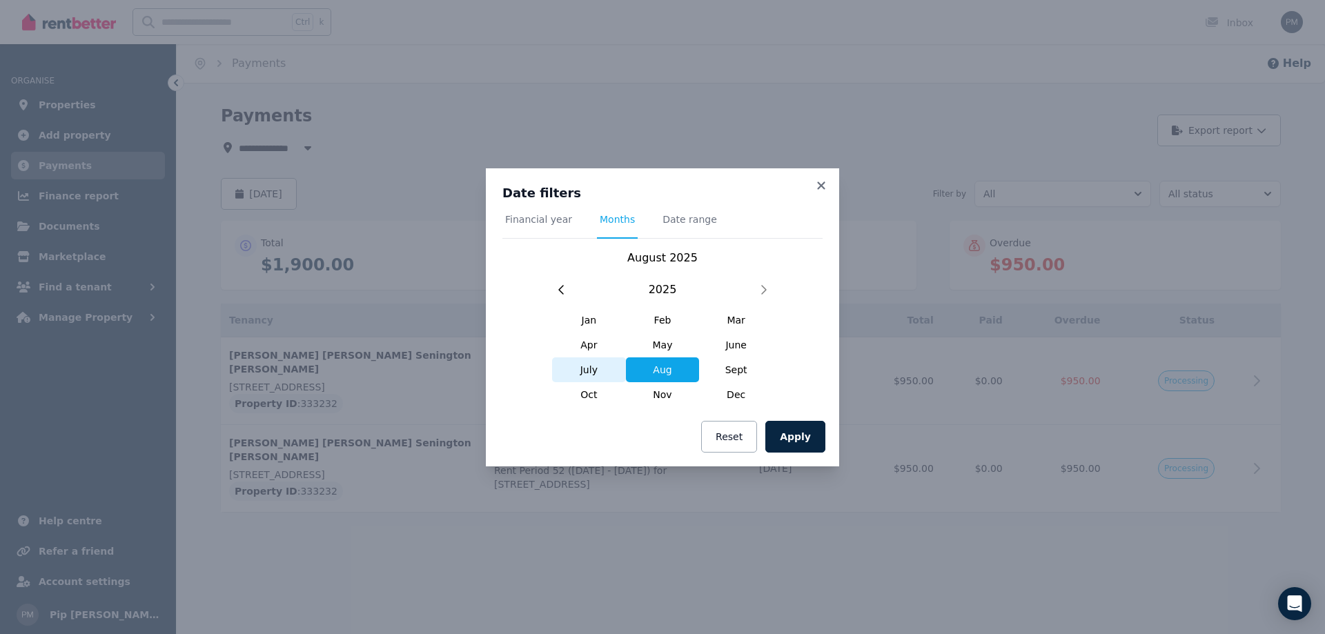
click at [598, 377] on span "July" at bounding box center [589, 369] width 74 height 25
click at [730, 443] on button "Reset" at bounding box center [729, 437] width 56 height 32
click at [727, 433] on button "Reset" at bounding box center [729, 437] width 56 height 32
click at [819, 184] on icon at bounding box center [821, 185] width 8 height 8
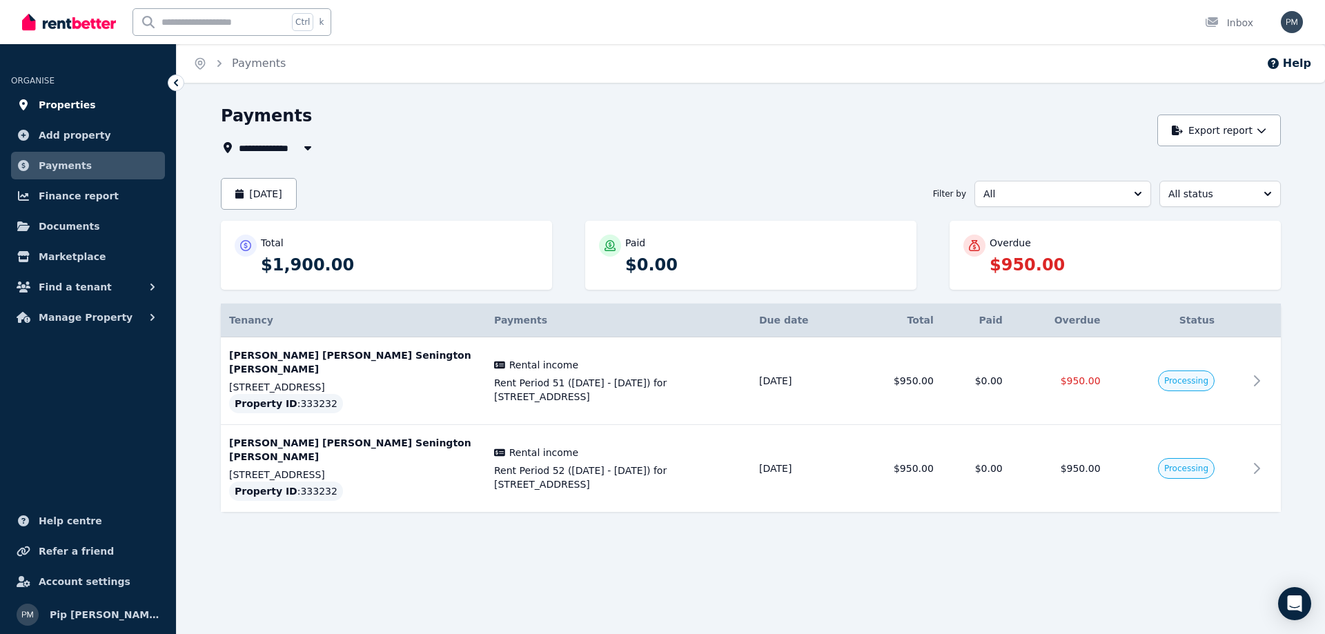
click at [72, 103] on span "Properties" at bounding box center [67, 105] width 57 height 17
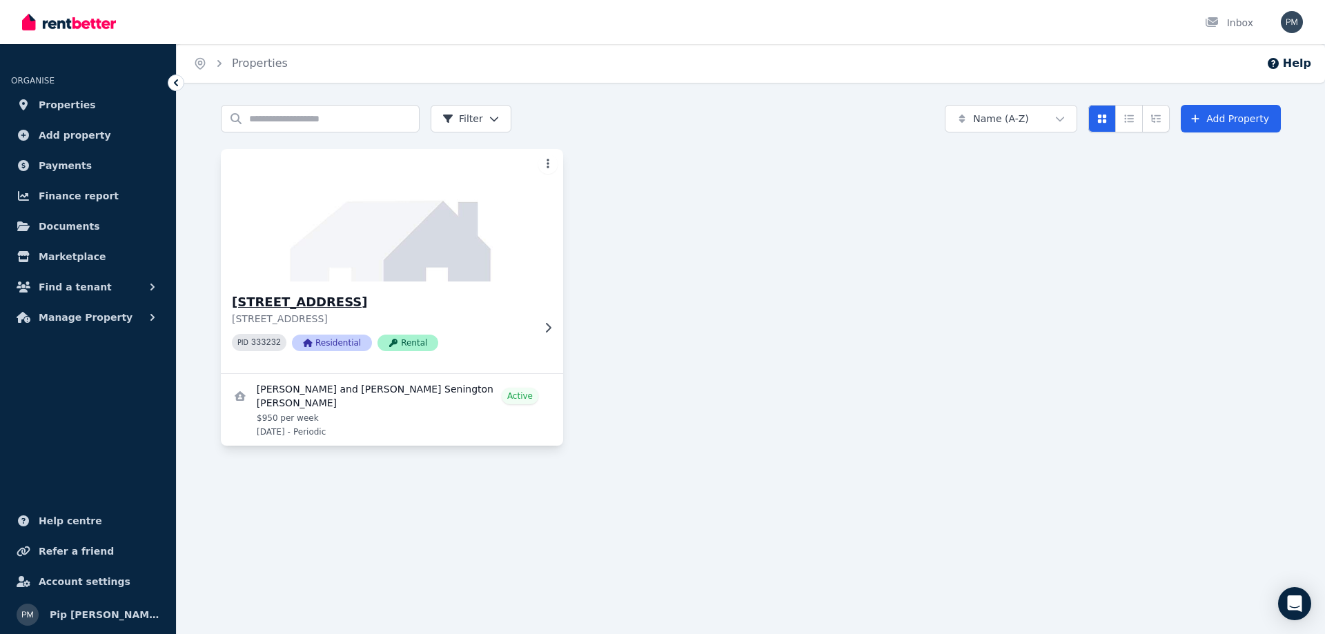
click at [345, 213] on img at bounding box center [392, 215] width 359 height 139
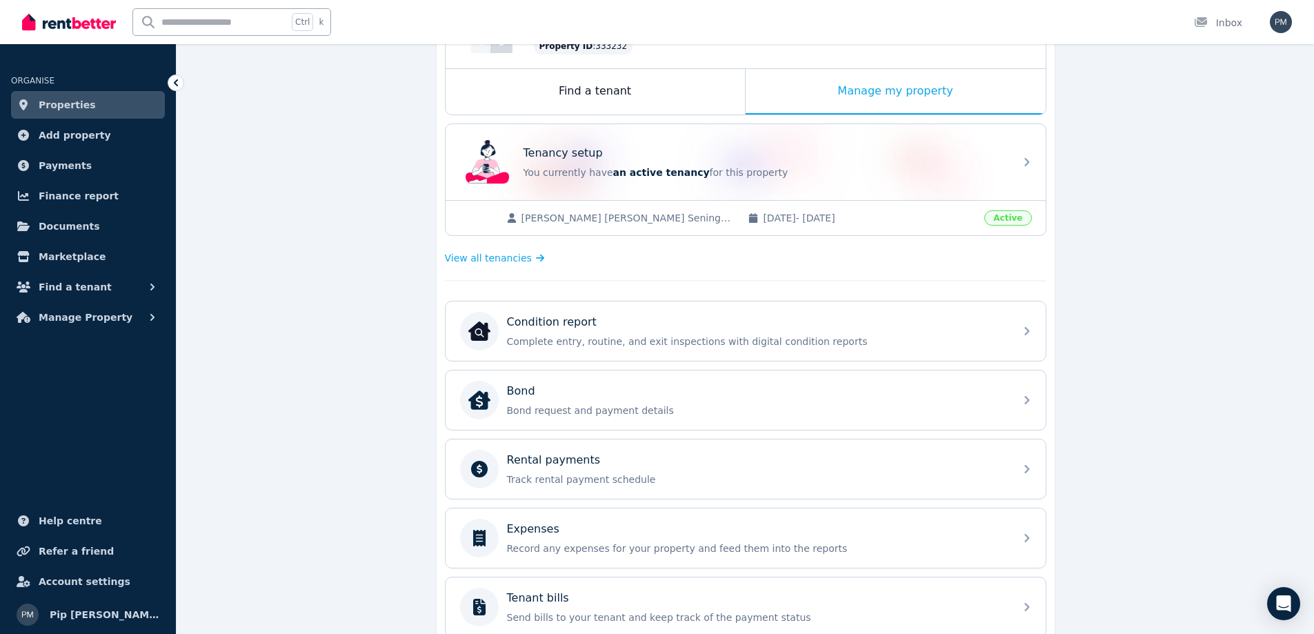
scroll to position [207, 0]
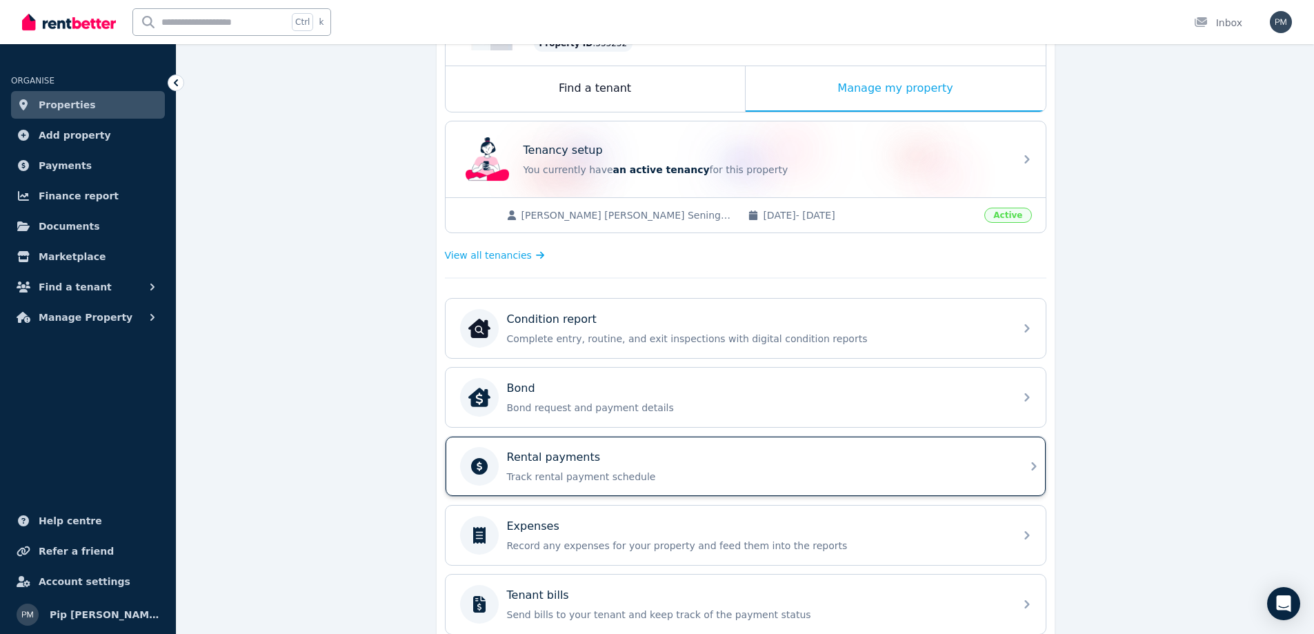
click at [600, 457] on div "Rental payments" at bounding box center [757, 457] width 500 height 17
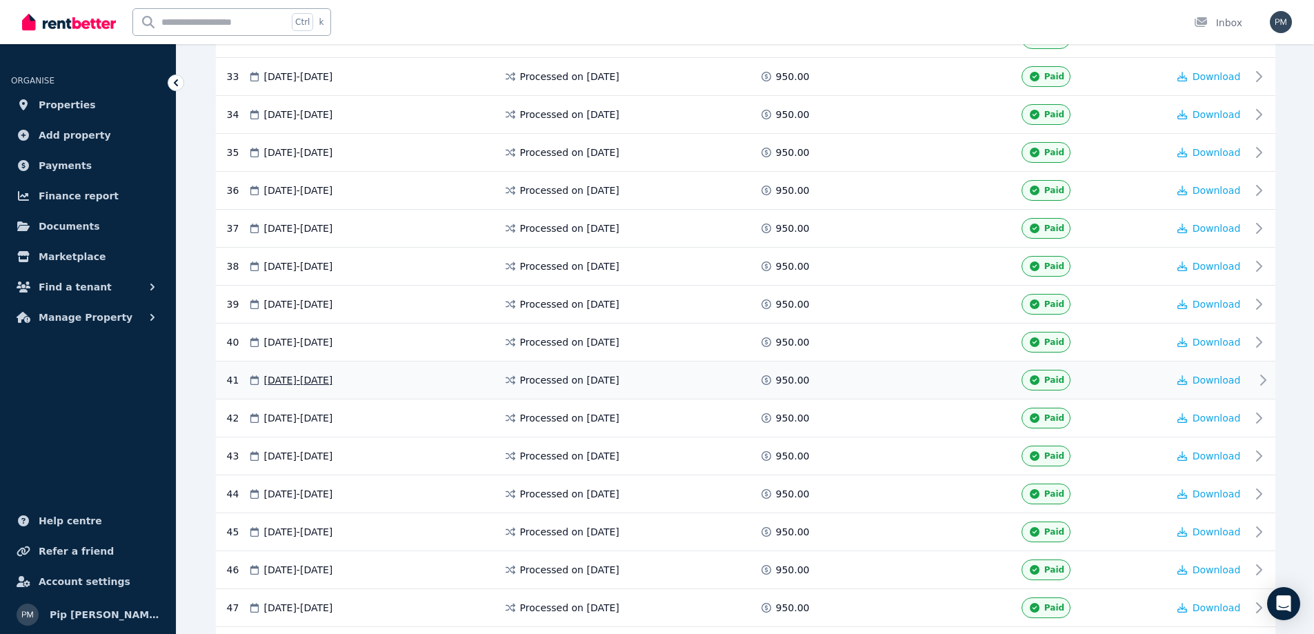
scroll to position [1075, 0]
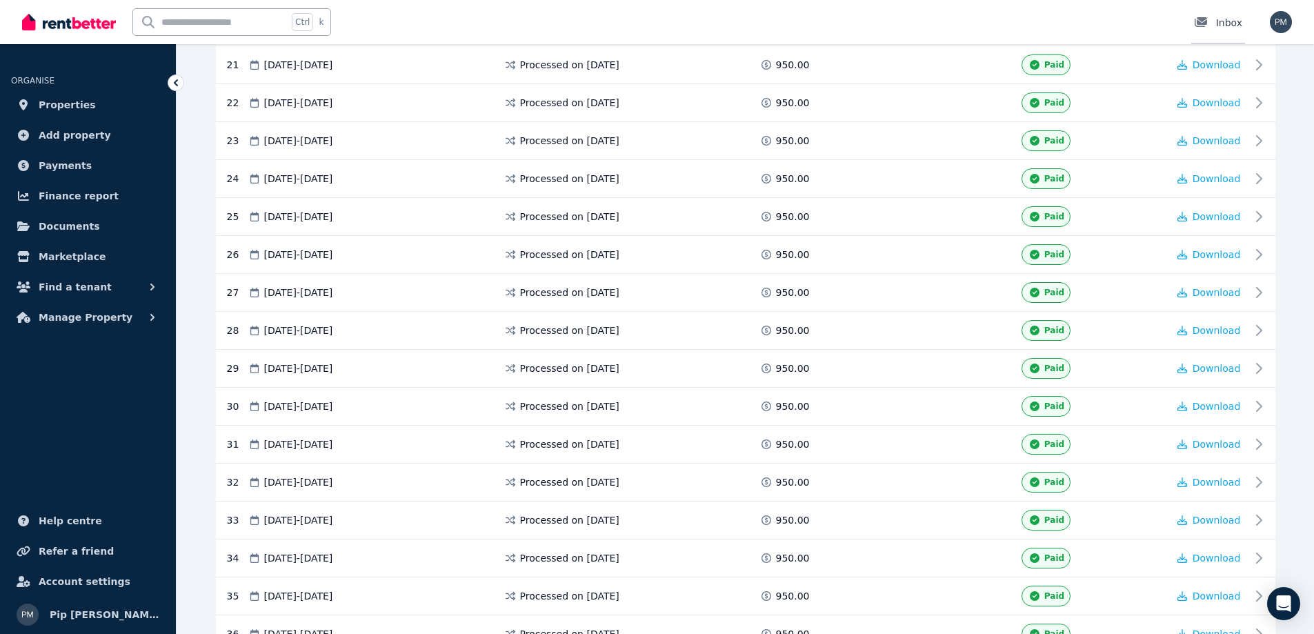
click at [1216, 19] on div at bounding box center [1205, 23] width 22 height 14
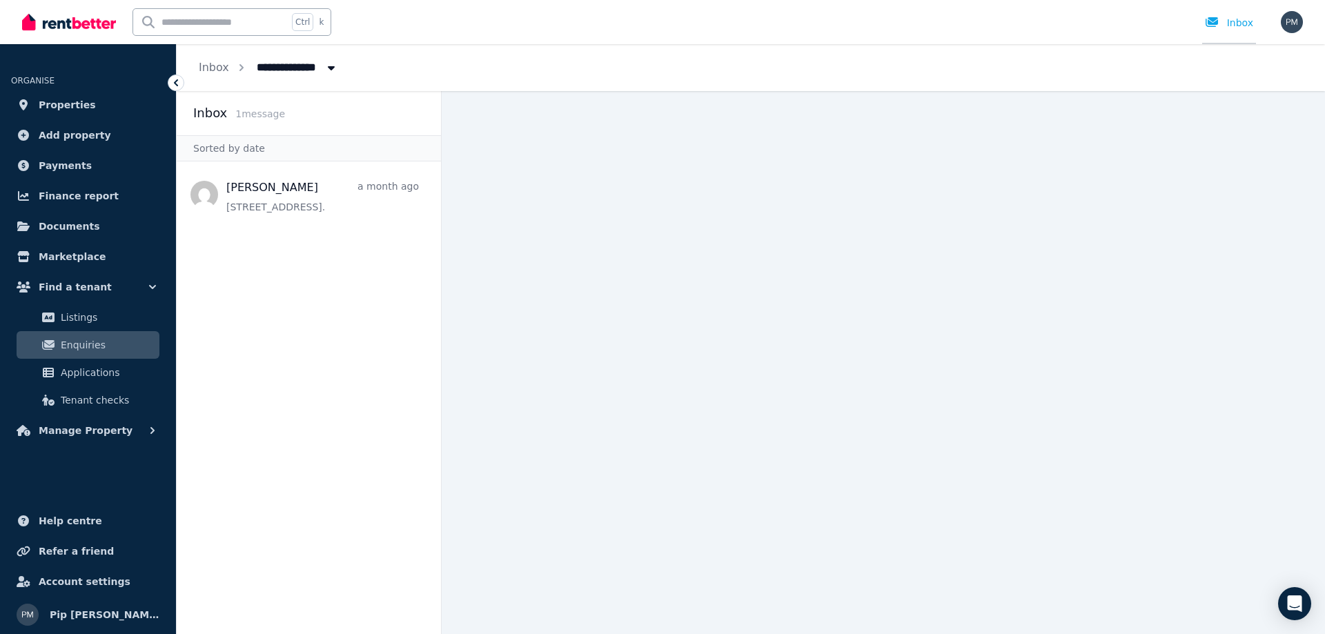
click at [1213, 19] on icon at bounding box center [1211, 22] width 12 height 10
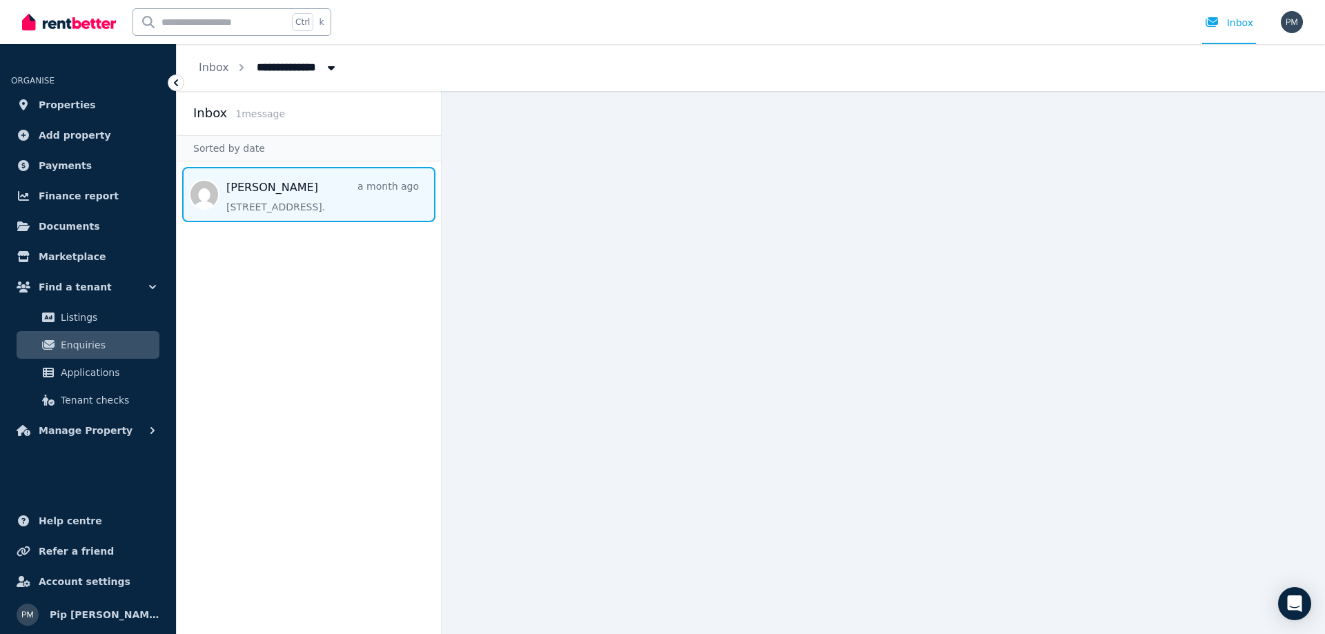
click at [276, 188] on span "Message list" at bounding box center [309, 194] width 264 height 55
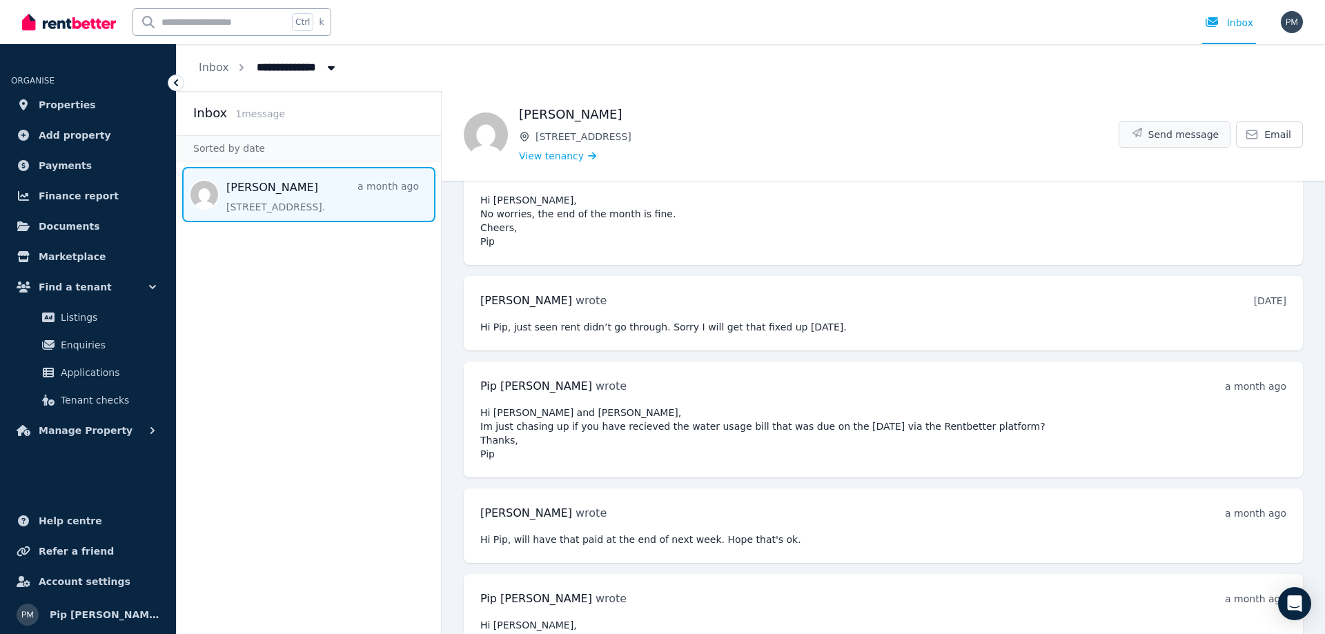
scroll to position [3788, 0]
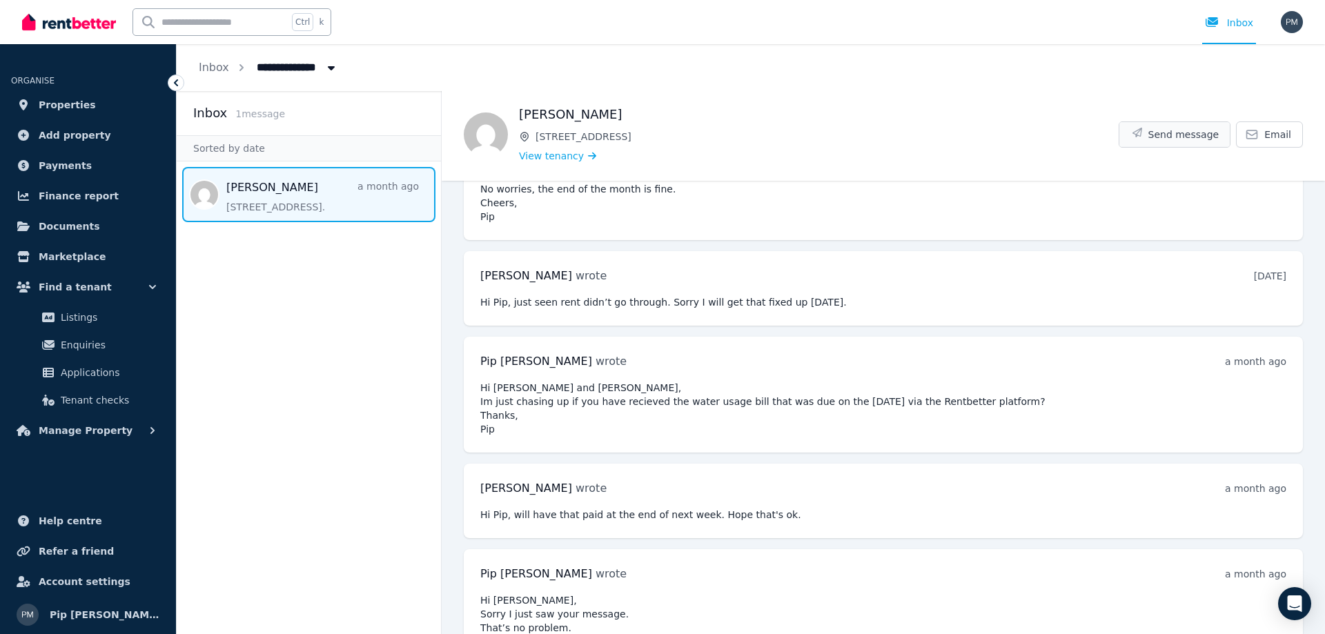
click at [1136, 133] on icon "button" at bounding box center [1137, 133] width 14 height 10
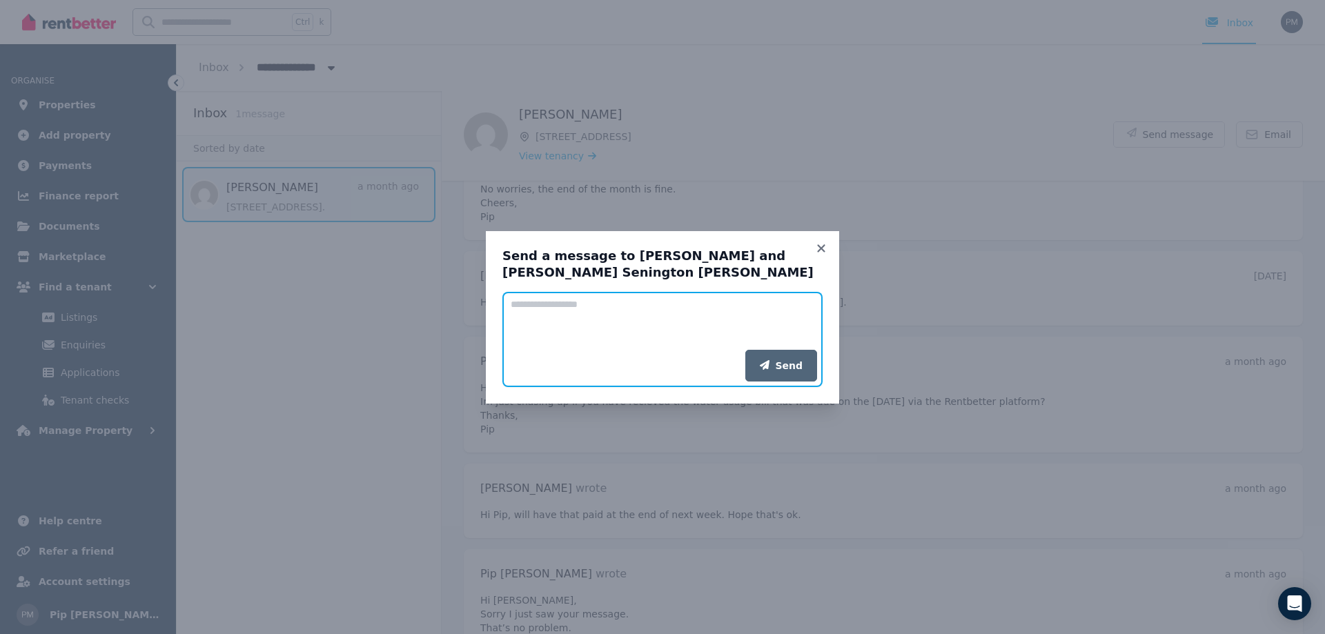
click at [649, 319] on textarea "Add your message" at bounding box center [662, 321] width 320 height 58
paste textarea "**********"
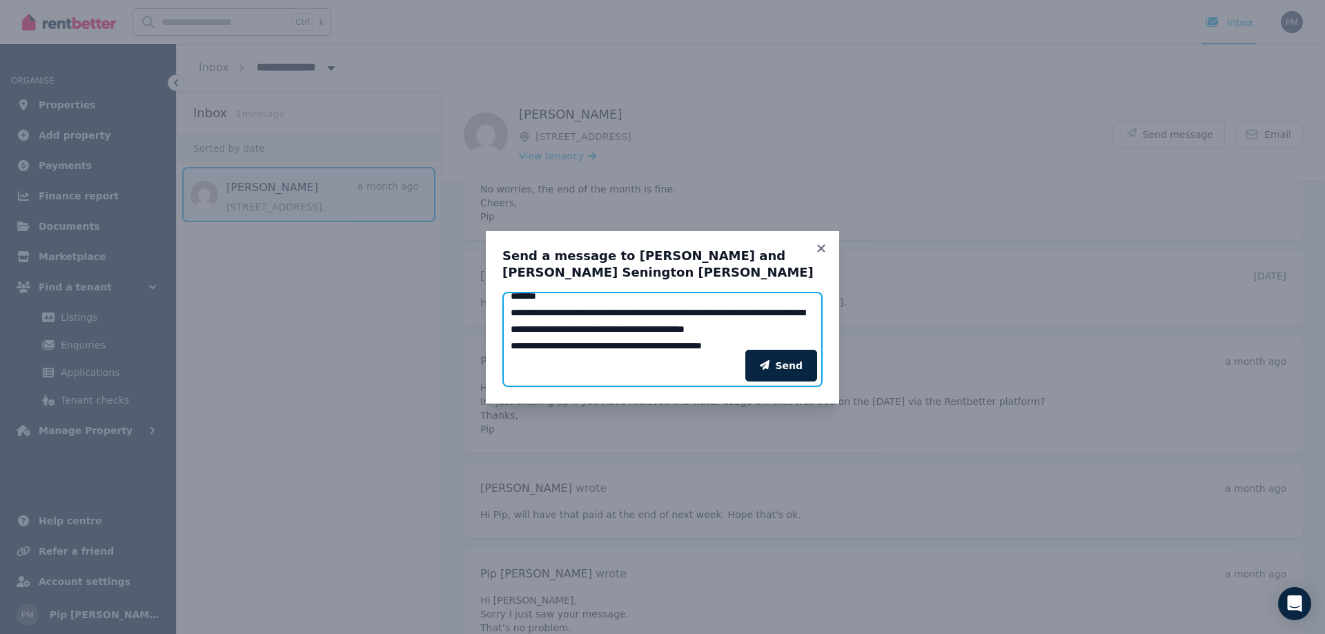
scroll to position [55, 0]
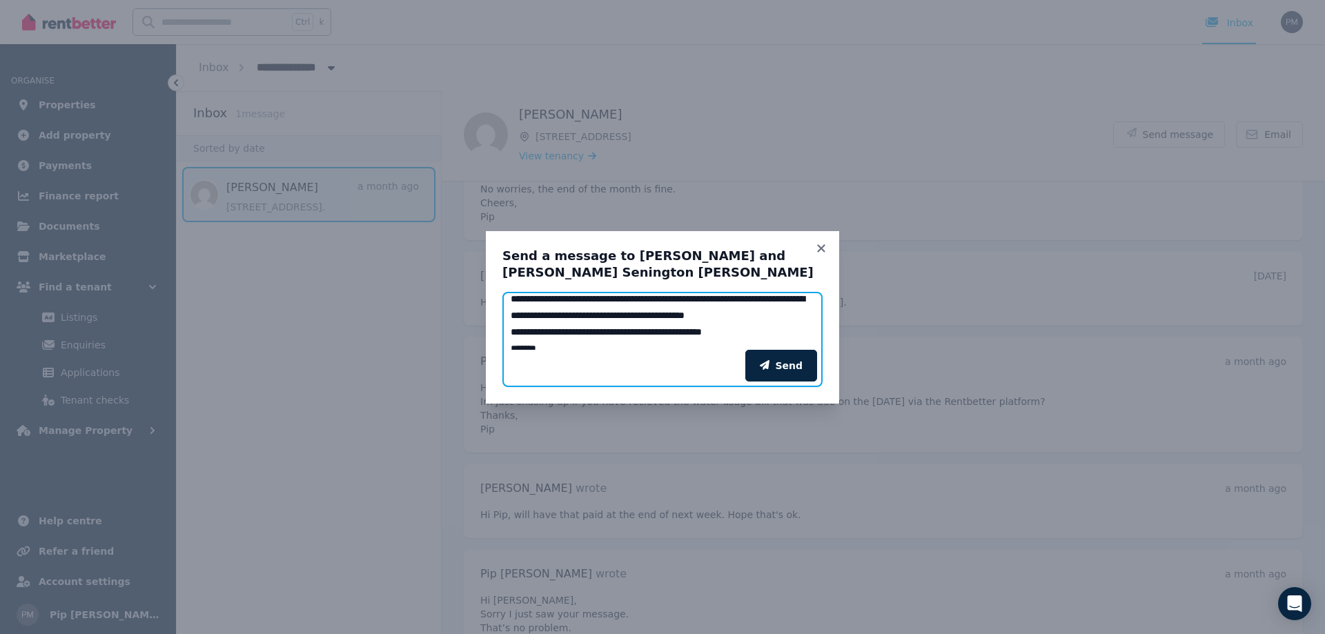
click at [595, 332] on textarea "**********" at bounding box center [662, 321] width 320 height 58
drag, startPoint x: 599, startPoint y: 333, endPoint x: 612, endPoint y: 334, distance: 13.1
click at [612, 334] on textarea "**********" at bounding box center [662, 321] width 320 height 58
type textarea "**********"
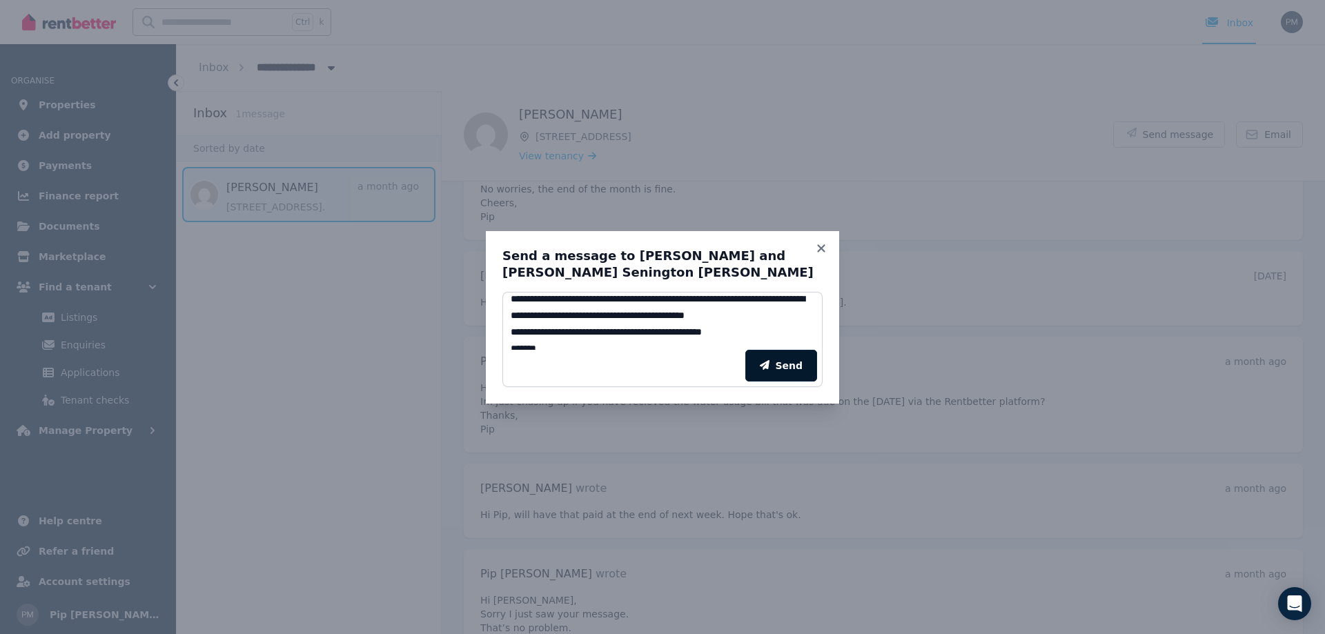
click at [782, 364] on button "Send" at bounding box center [781, 366] width 72 height 32
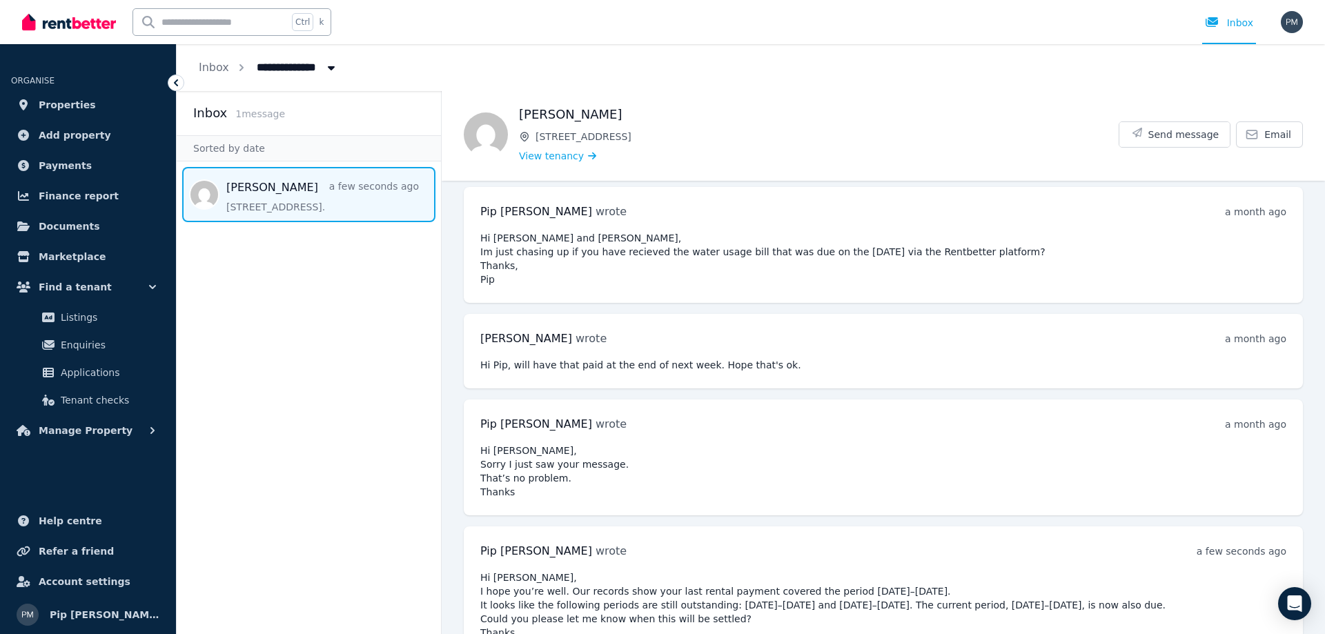
scroll to position [3943, 0]
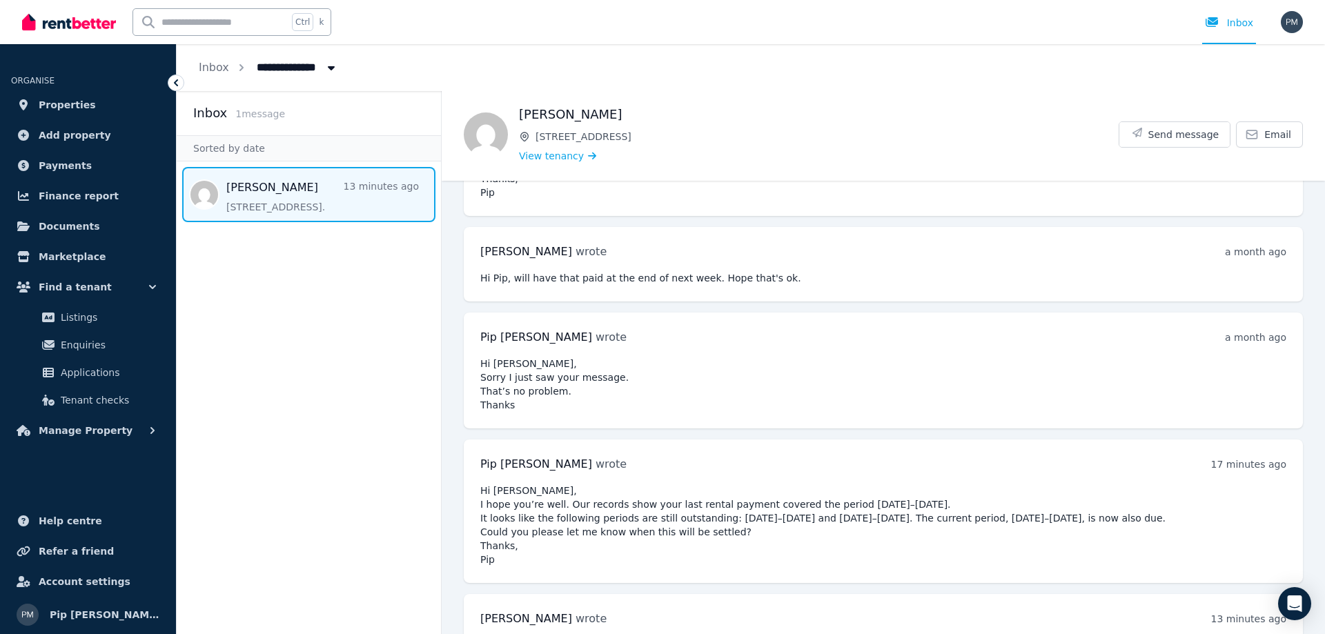
scroll to position [4029, 0]
click at [831, 633] on pre "Hey Pip, apologies for that. Will bring it all up to date on 18th Aug. Sorry ab…" at bounding box center [883, 642] width 806 height 14
click at [1196, 139] on span "Send message" at bounding box center [1183, 135] width 71 height 14
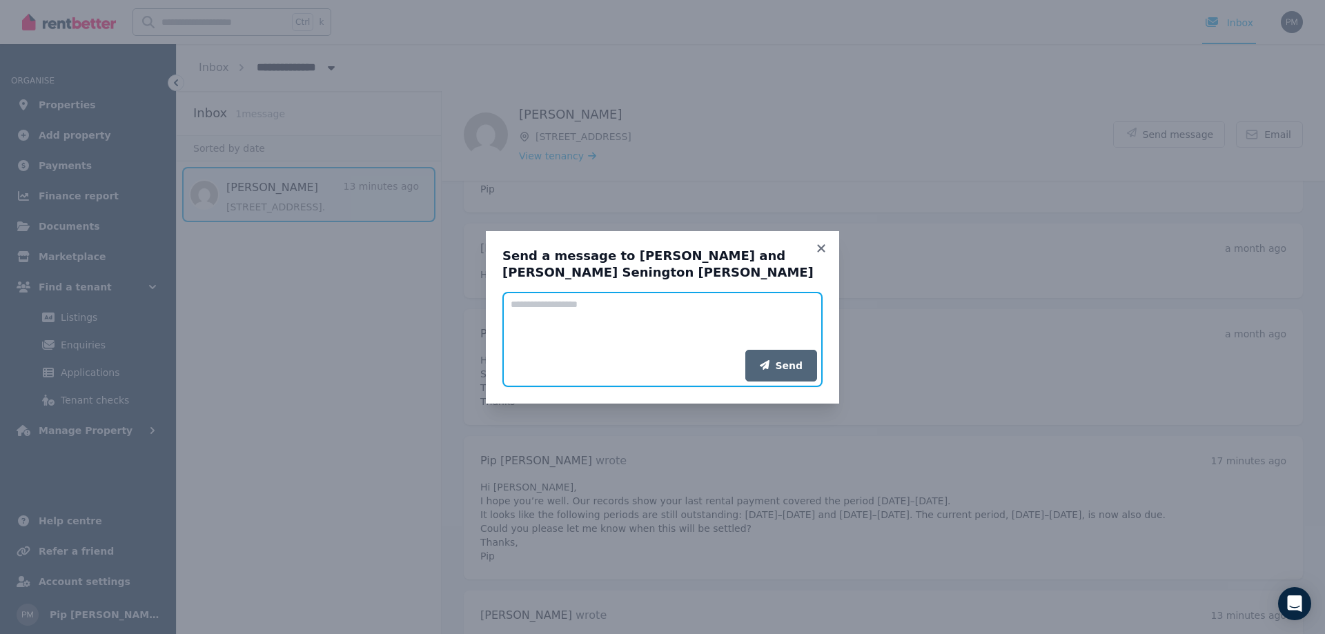
click at [604, 322] on textarea "Add your message" at bounding box center [662, 321] width 320 height 58
type textarea "**********"
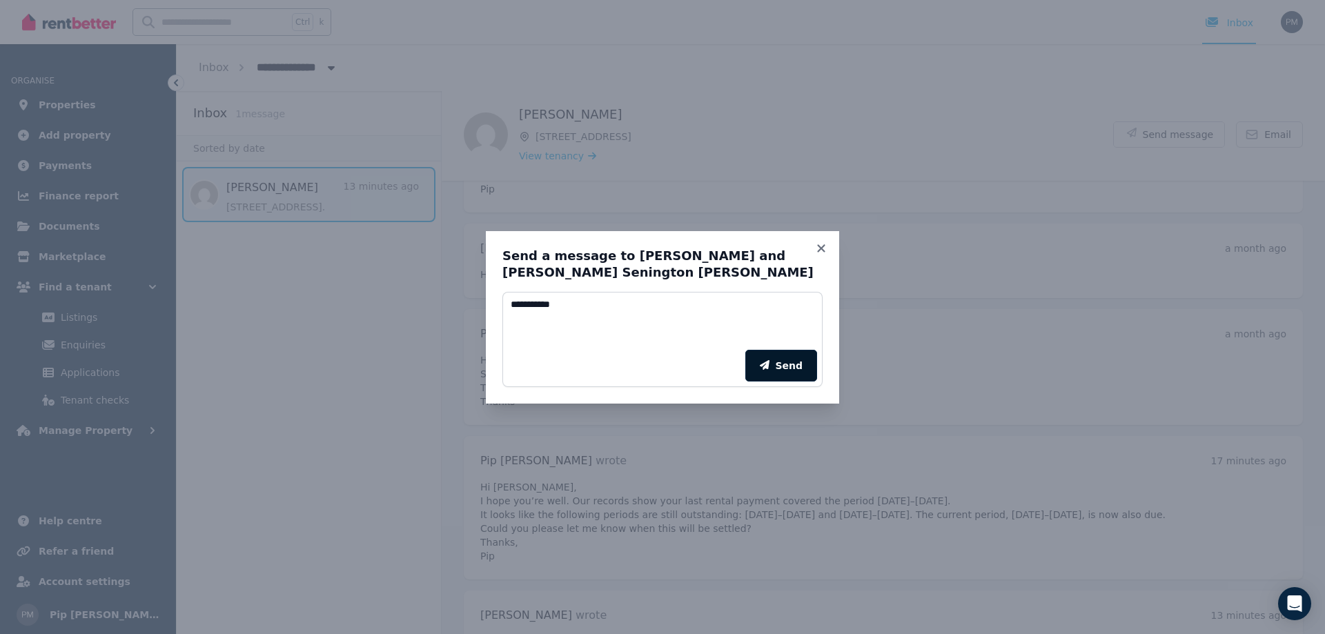
click at [795, 358] on button "Send" at bounding box center [781, 366] width 72 height 32
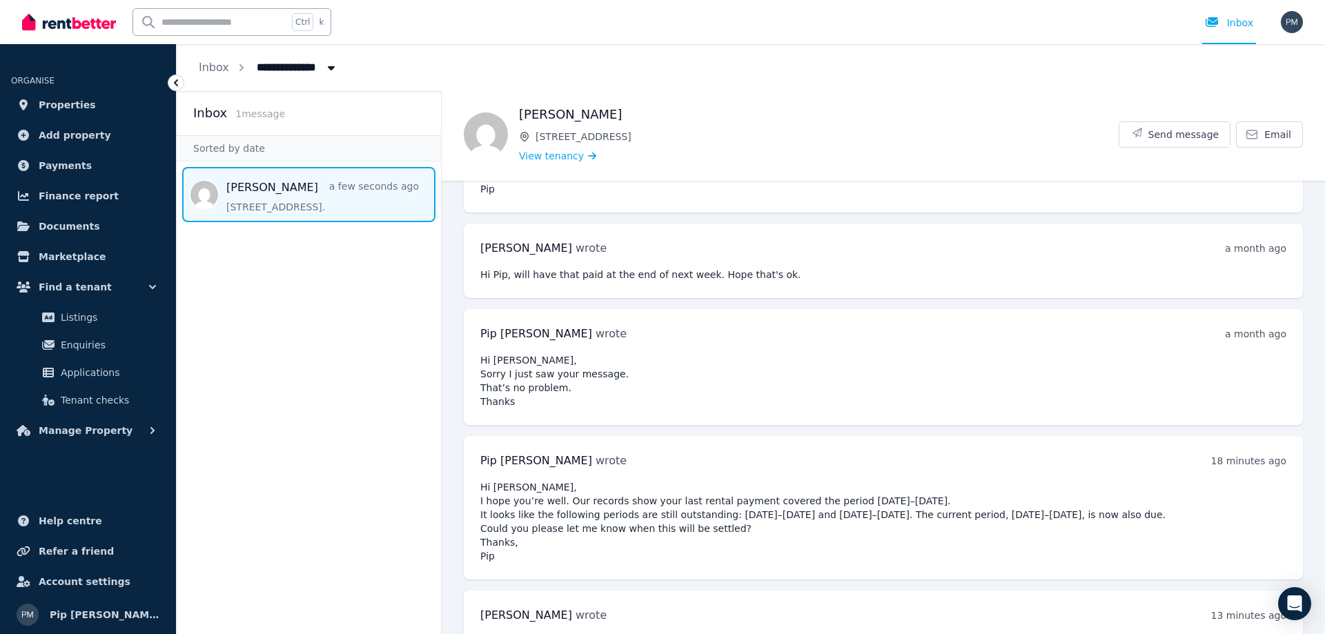
scroll to position [4114, 0]
